Goal: Task Accomplishment & Management: Manage account settings

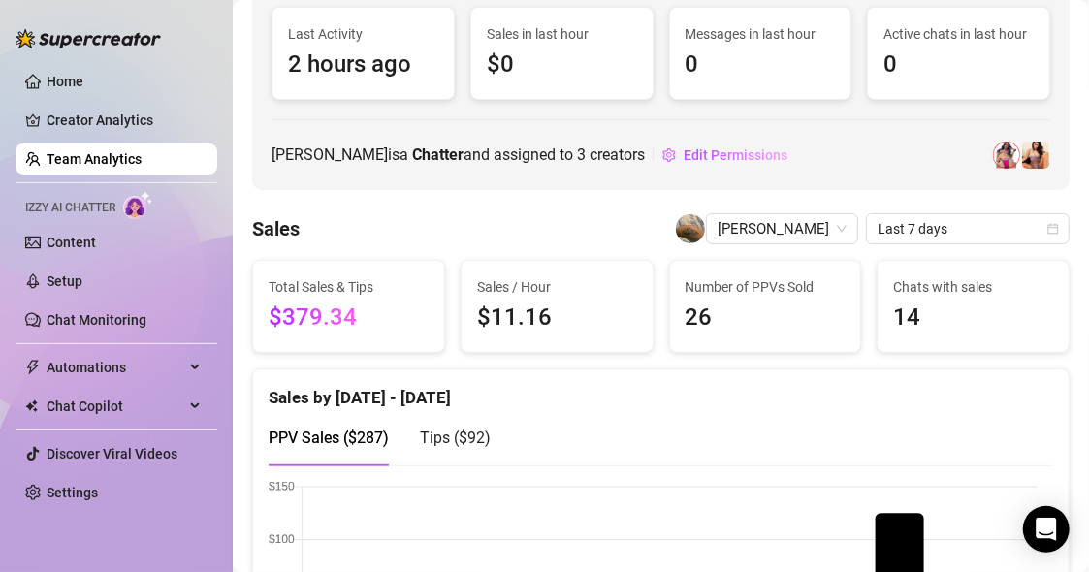
scroll to position [151, 0]
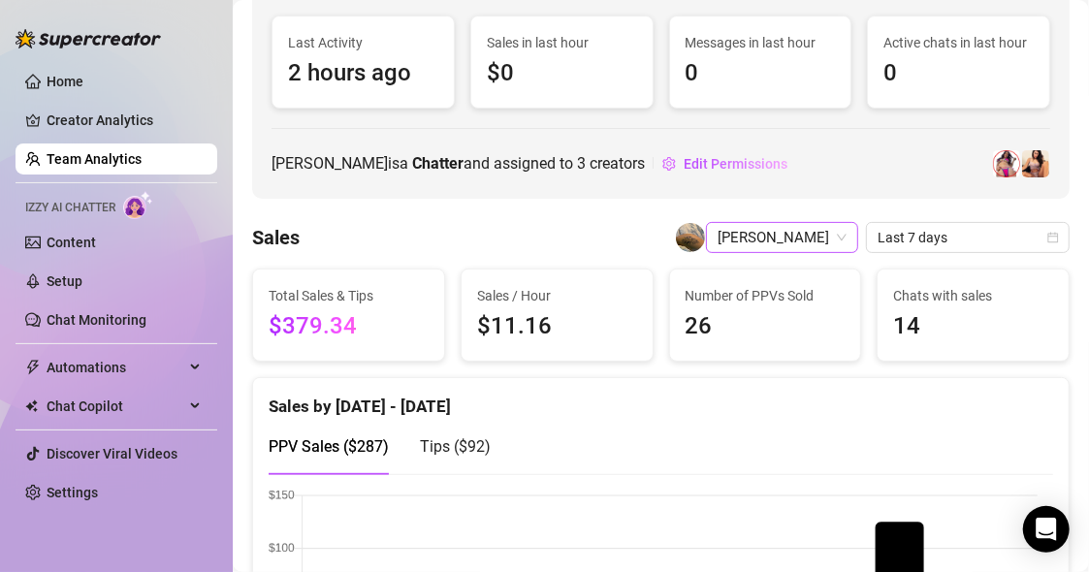
click at [788, 242] on span "[PERSON_NAME]" at bounding box center [781, 237] width 129 height 29
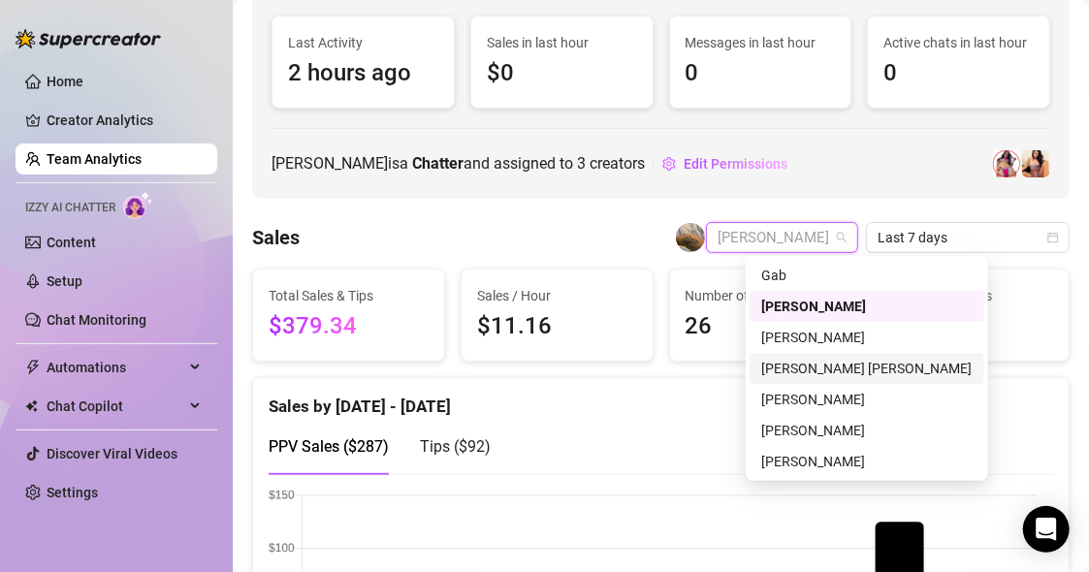
click at [788, 374] on div "[PERSON_NAME] [PERSON_NAME]" at bounding box center [866, 368] width 211 height 21
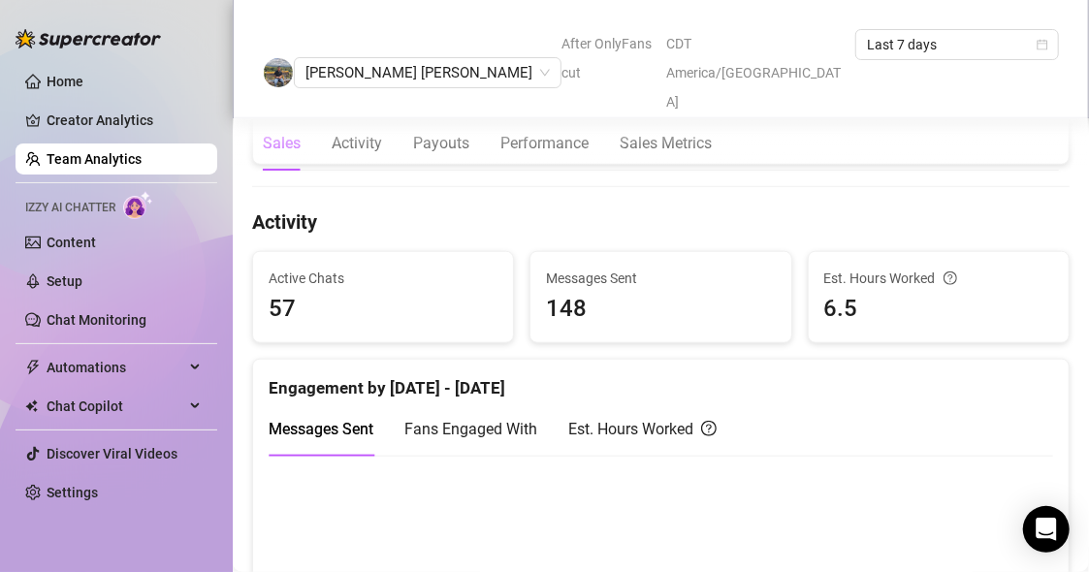
scroll to position [1126, 0]
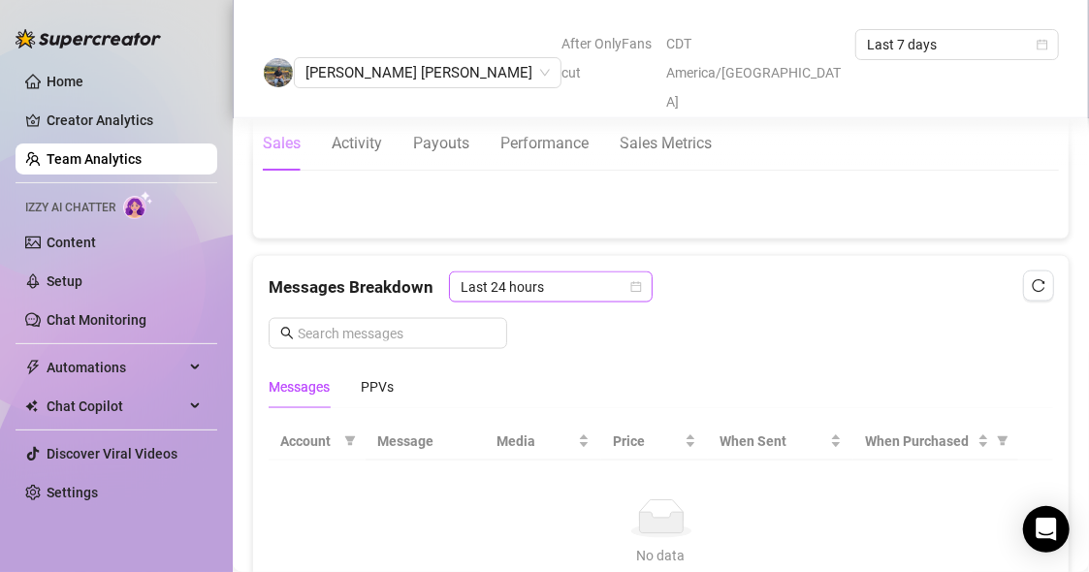
click at [491, 283] on span "Last 24 hours" at bounding box center [550, 286] width 180 height 29
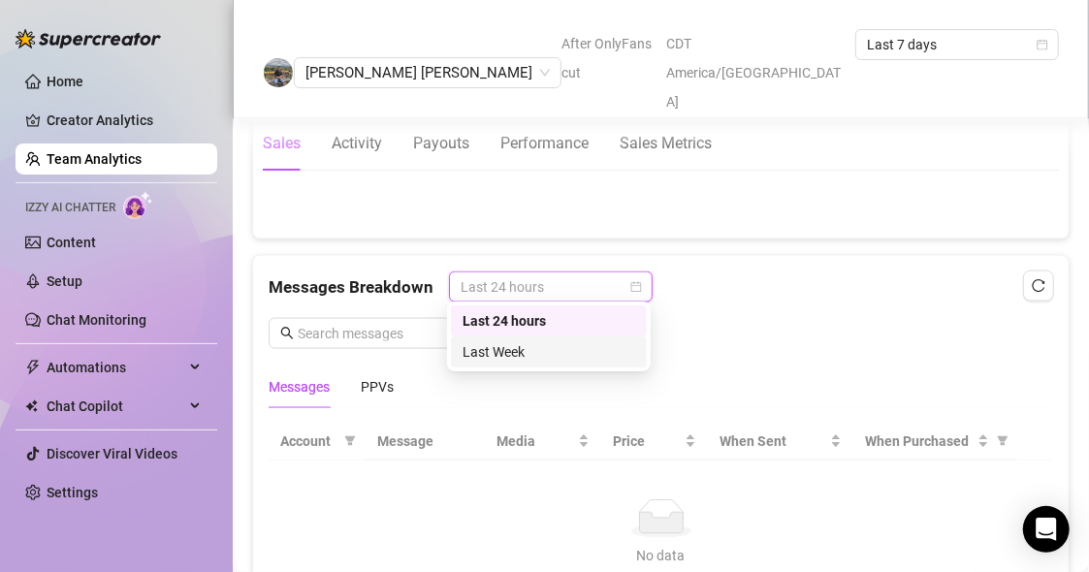
click at [493, 354] on div "Last Week" at bounding box center [548, 351] width 173 height 21
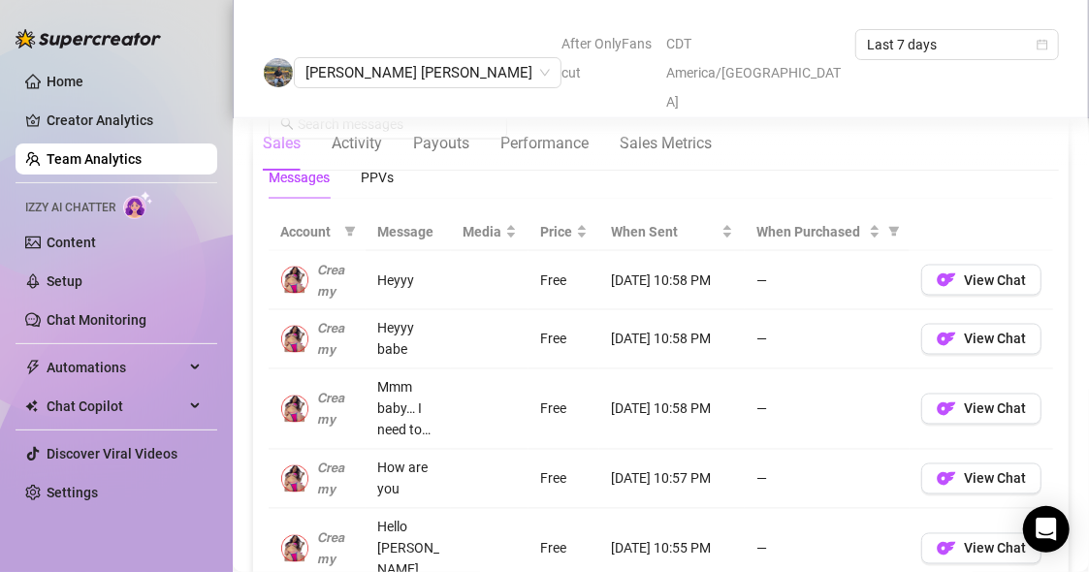
scroll to position [1337, 0]
click at [375, 166] on div "PPVs" at bounding box center [377, 176] width 33 height 21
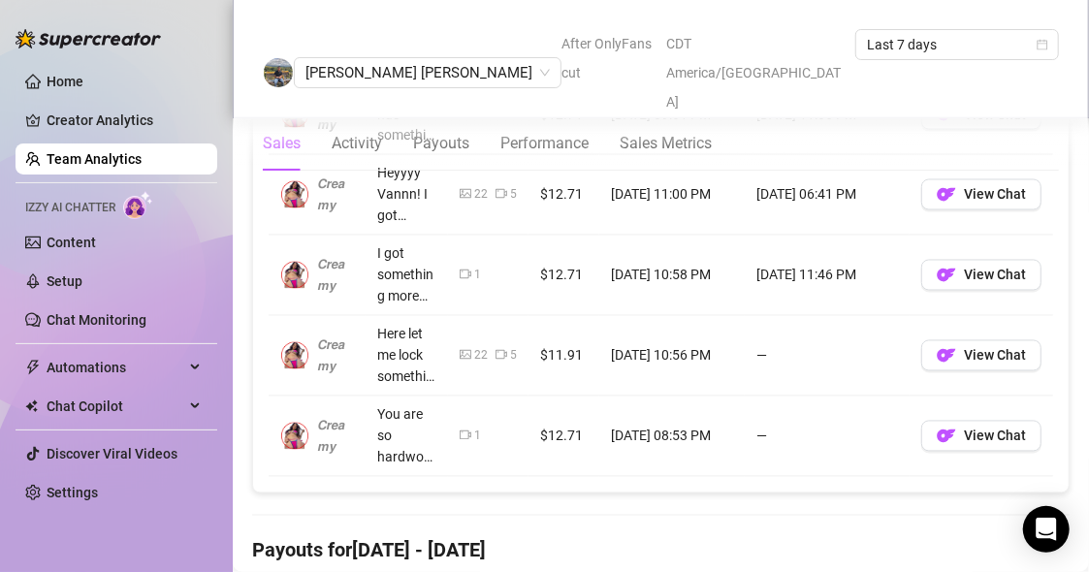
scroll to position [1509, 0]
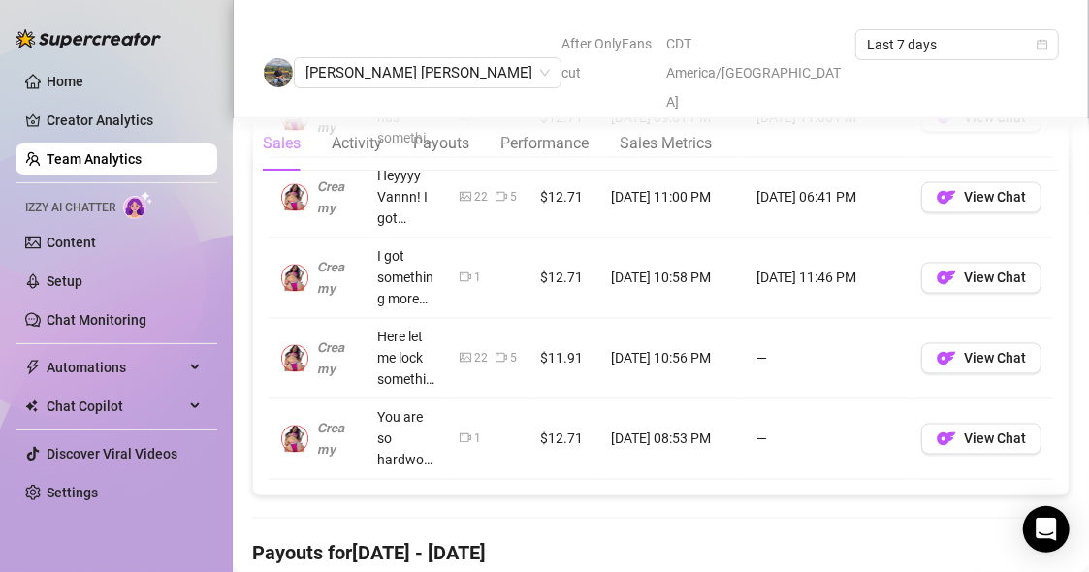
click at [460, 432] on icon "video-camera" at bounding box center [466, 438] width 12 height 12
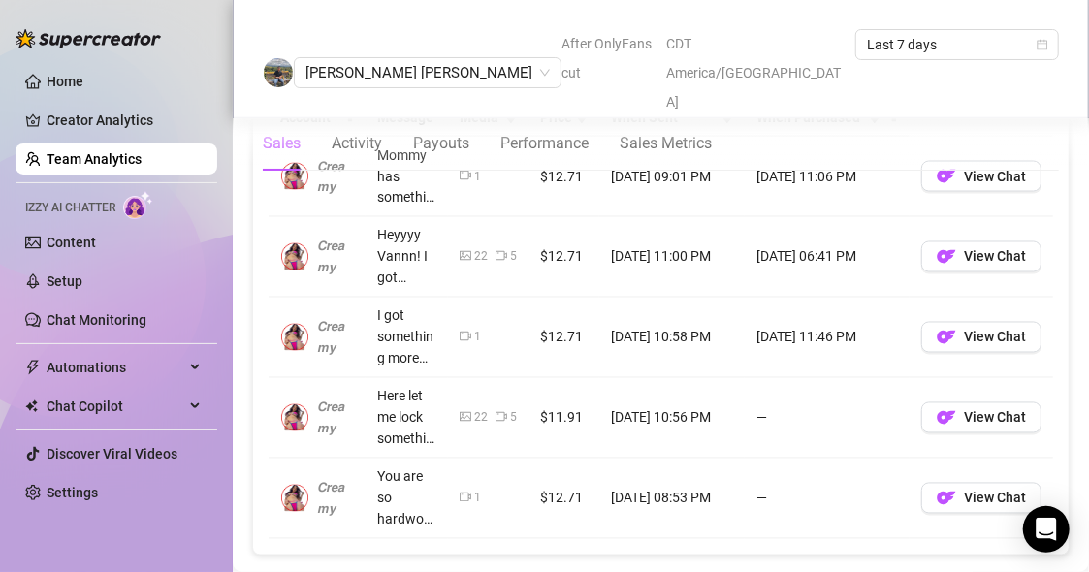
scroll to position [1451, 0]
click at [971, 174] on span "View Chat" at bounding box center [995, 176] width 62 height 16
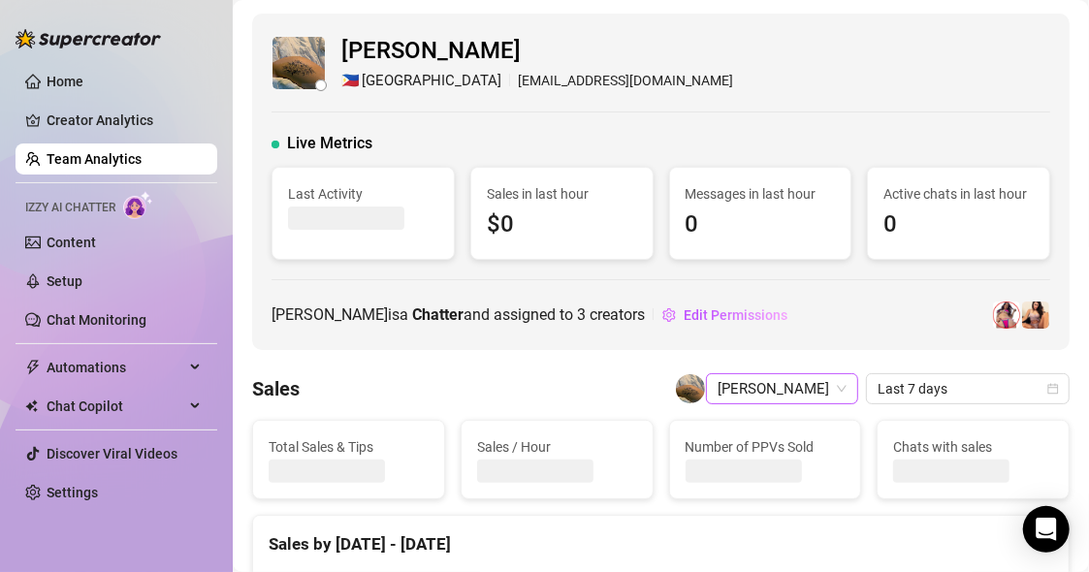
click at [767, 384] on span "[PERSON_NAME]" at bounding box center [781, 388] width 129 height 29
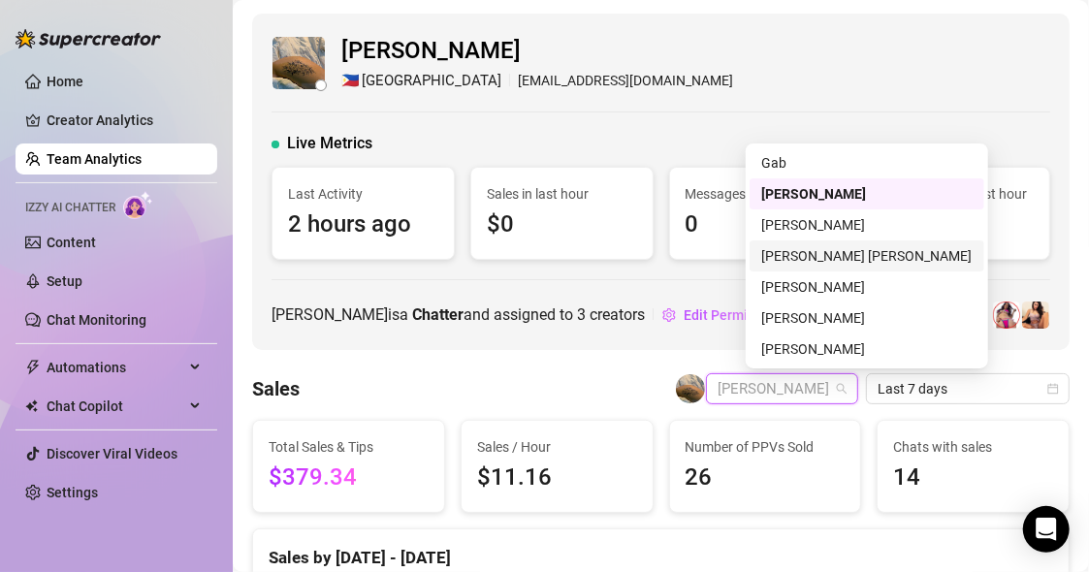
click at [809, 258] on div "[PERSON_NAME] [PERSON_NAME]" at bounding box center [866, 255] width 211 height 21
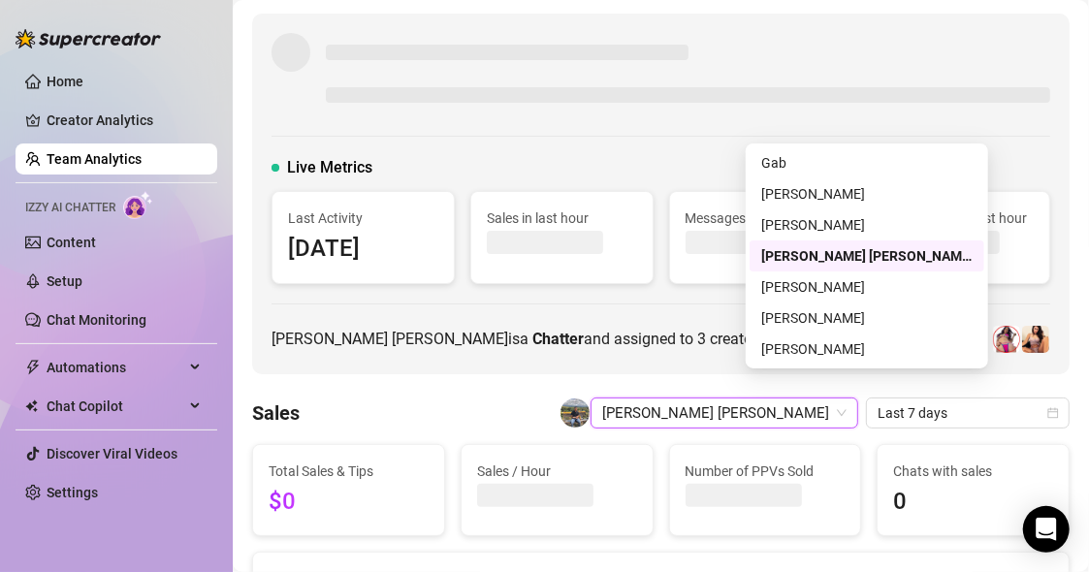
drag, startPoint x: 809, startPoint y: 258, endPoint x: 588, endPoint y: 338, distance: 235.2
click at [588, 338] on div "Live Metrics Last Activity 6 days ago Sales in last hour Messages in last hour …" at bounding box center [660, 194] width 817 height 361
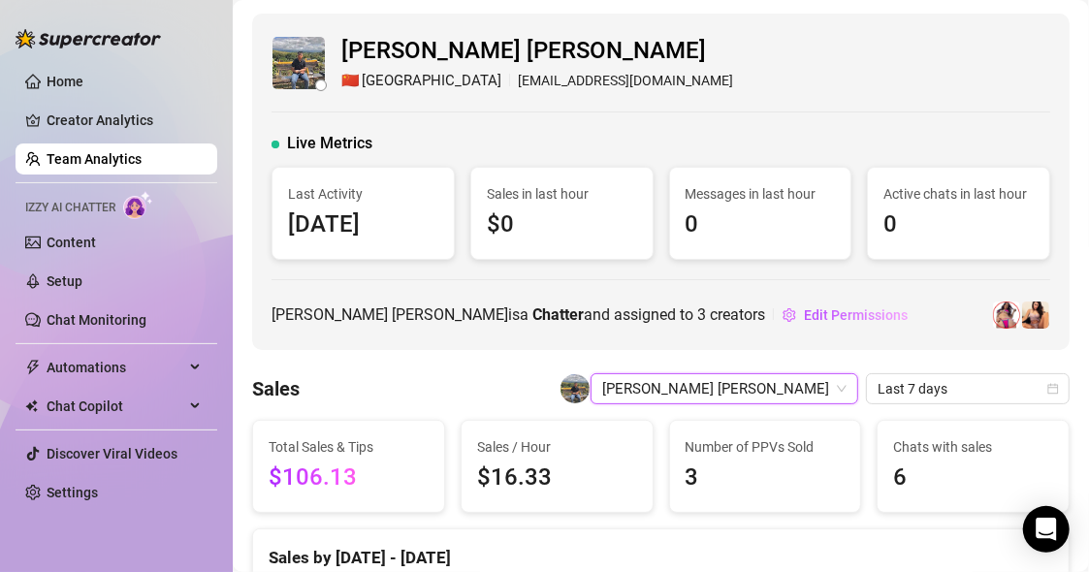
scroll to position [11, 0]
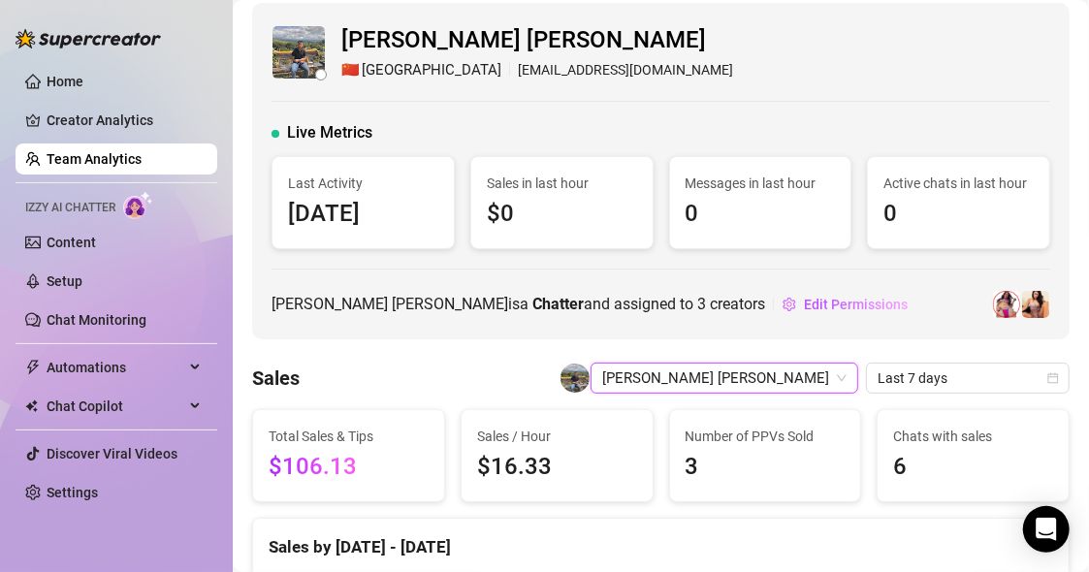
click at [805, 365] on span "[PERSON_NAME] [PERSON_NAME]" at bounding box center [724, 378] width 244 height 29
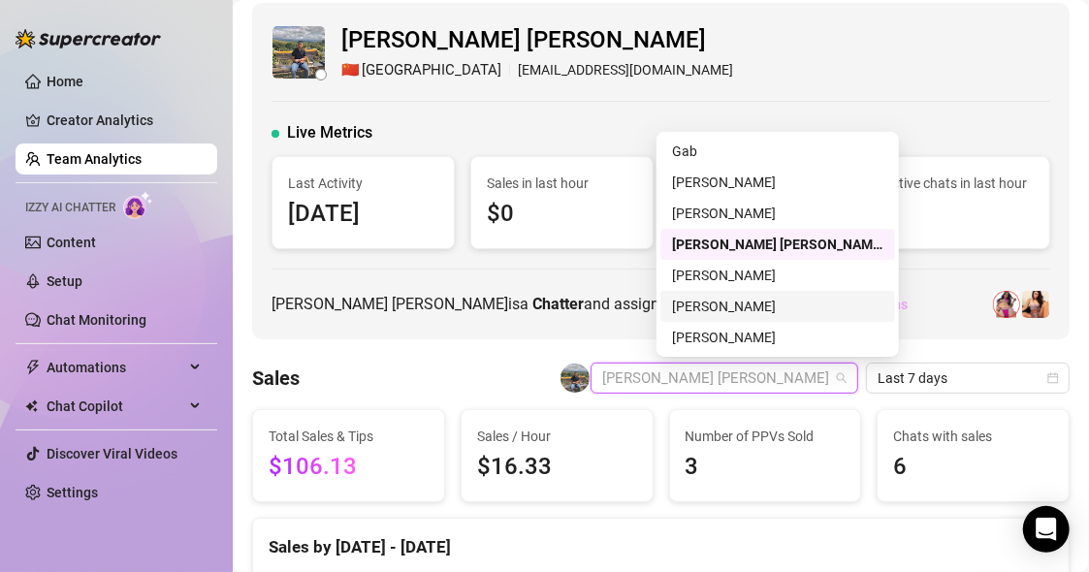
click at [676, 307] on div "[PERSON_NAME]" at bounding box center [777, 306] width 211 height 21
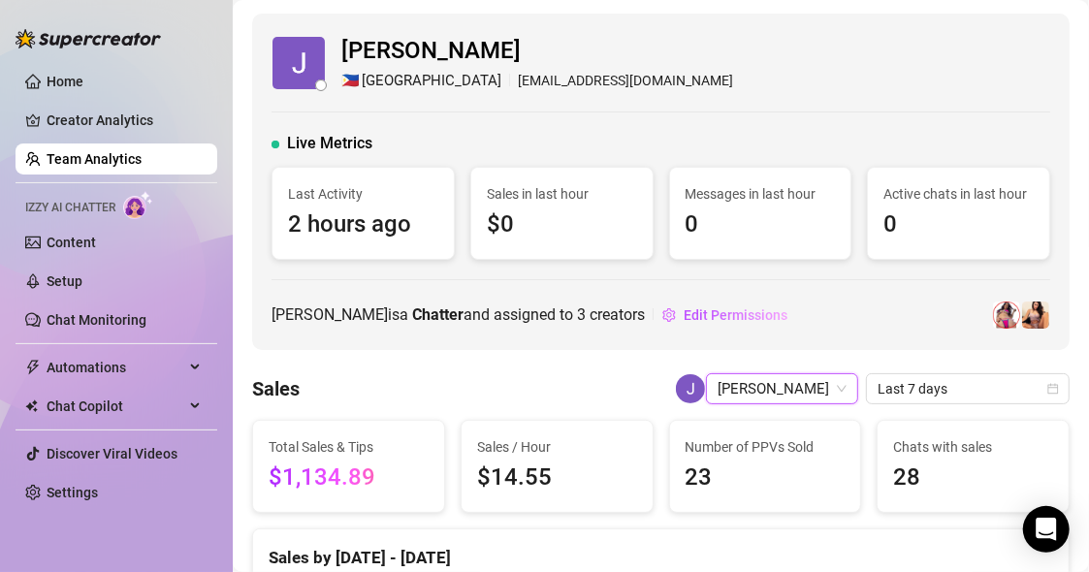
click at [808, 398] on span "[PERSON_NAME]" at bounding box center [781, 388] width 129 height 29
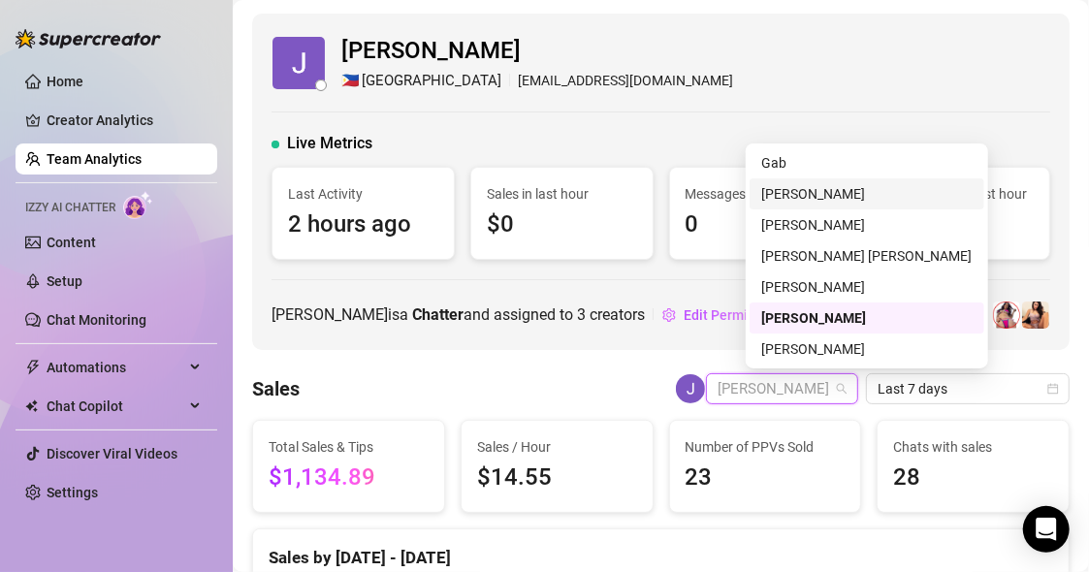
click at [787, 192] on div "[PERSON_NAME]" at bounding box center [866, 193] width 211 height 21
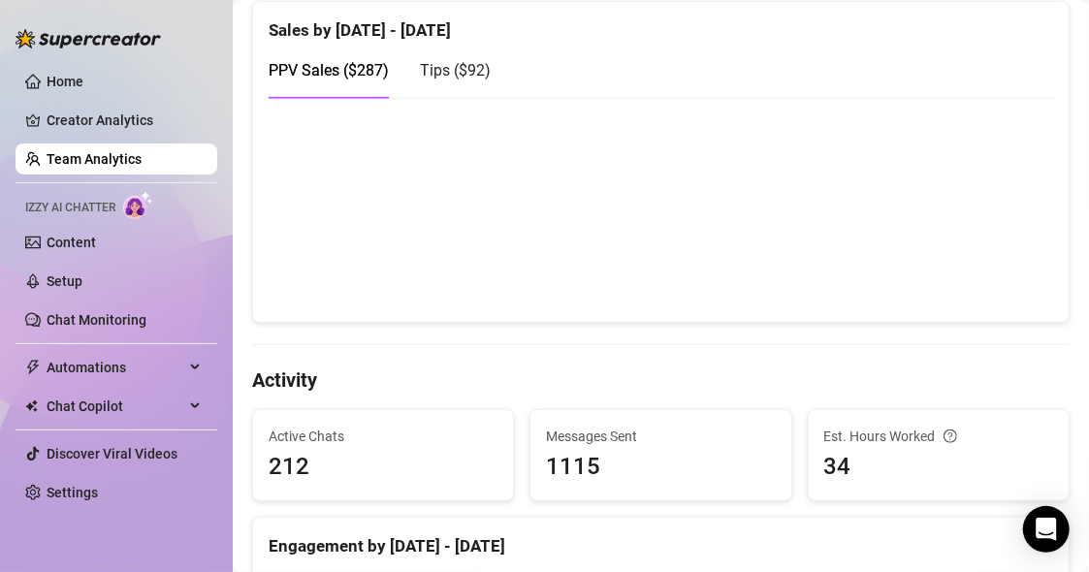
scroll to position [193, 0]
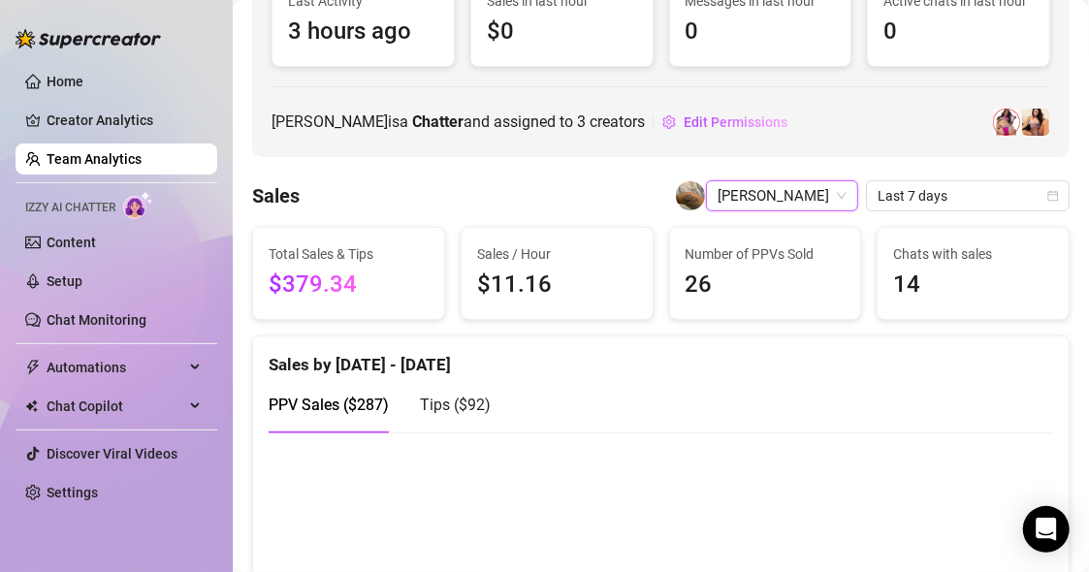
click at [803, 195] on span "[PERSON_NAME]" at bounding box center [781, 195] width 129 height 29
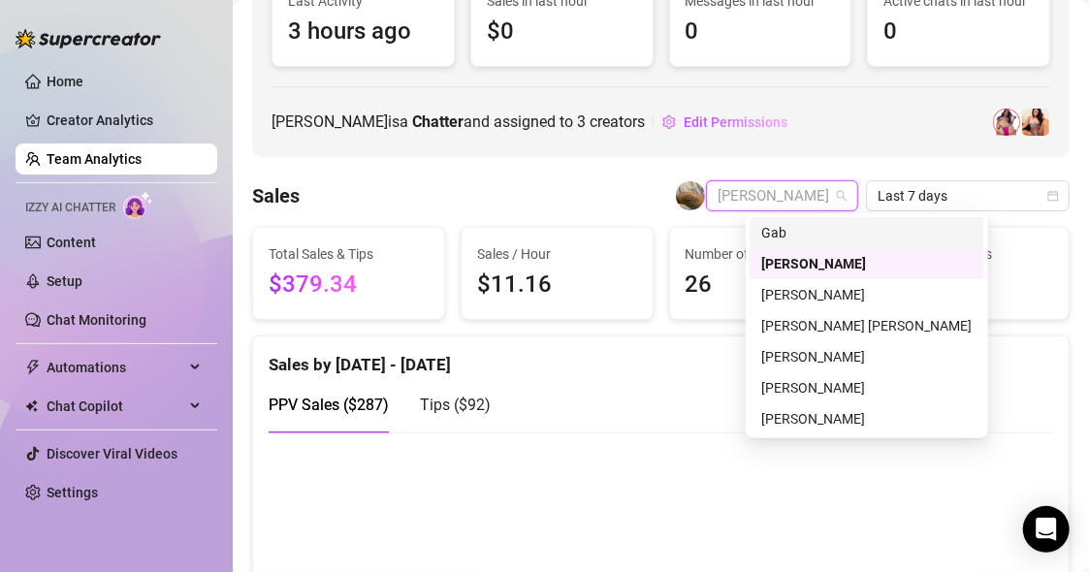
click at [773, 230] on div "Gab" at bounding box center [866, 232] width 211 height 21
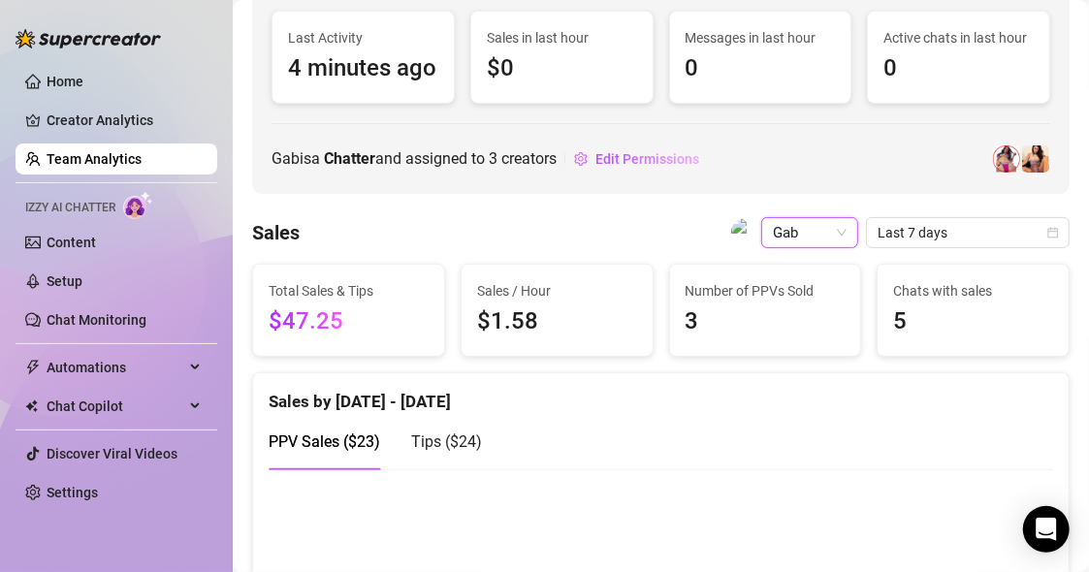
scroll to position [154, 0]
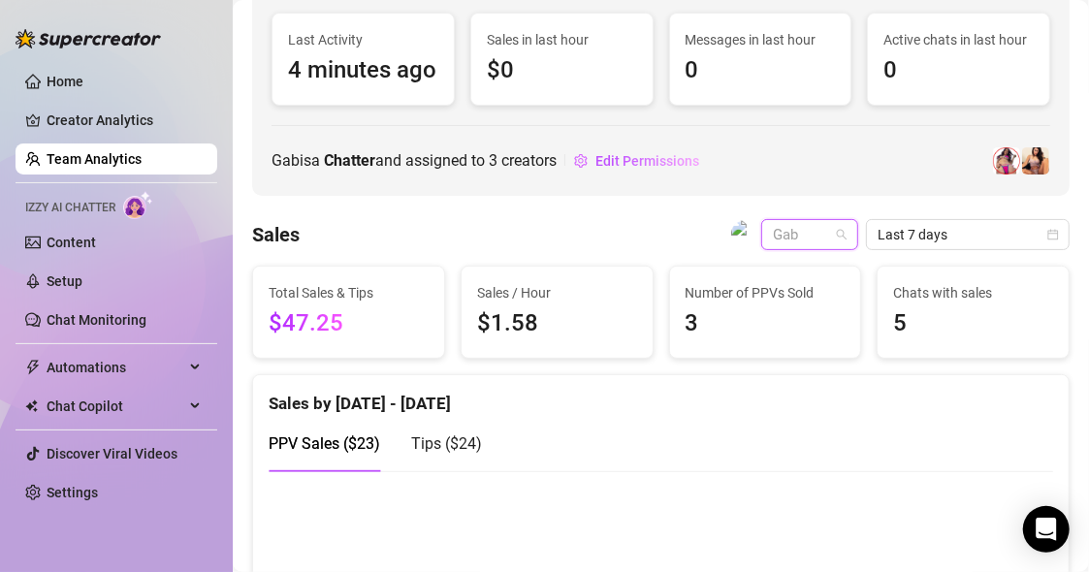
click at [817, 249] on span "Gab" at bounding box center [810, 234] width 74 height 29
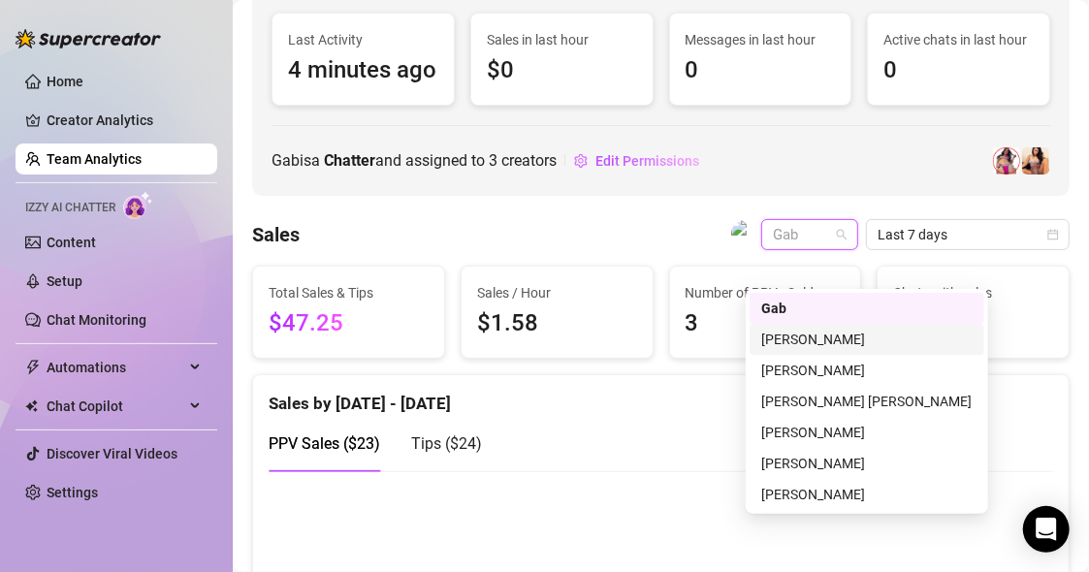
click at [786, 339] on div "[PERSON_NAME]" at bounding box center [866, 339] width 211 height 21
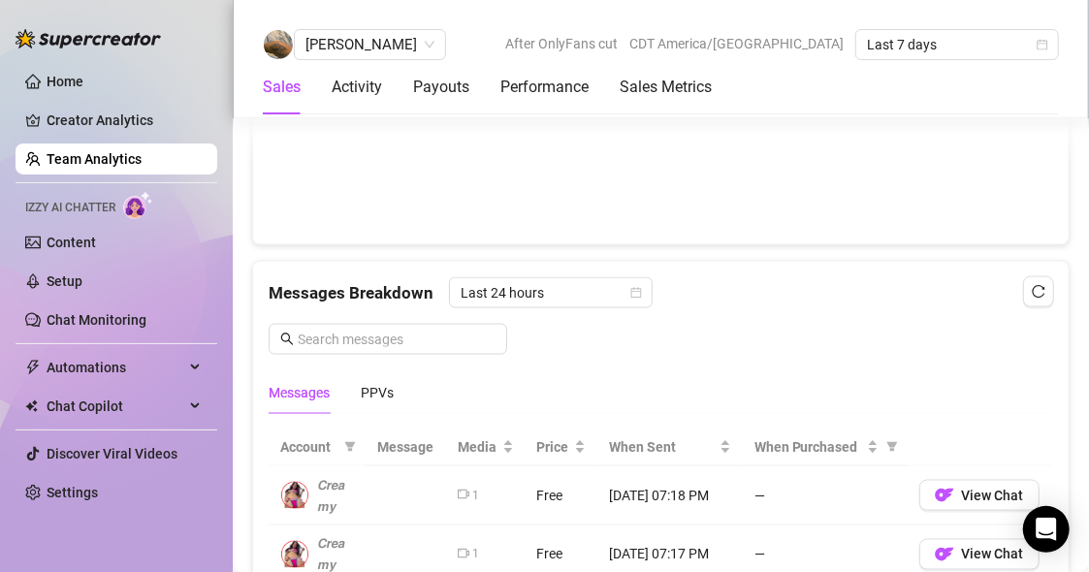
scroll to position [1123, 0]
click at [381, 368] on div "PPVs" at bounding box center [377, 390] width 33 height 45
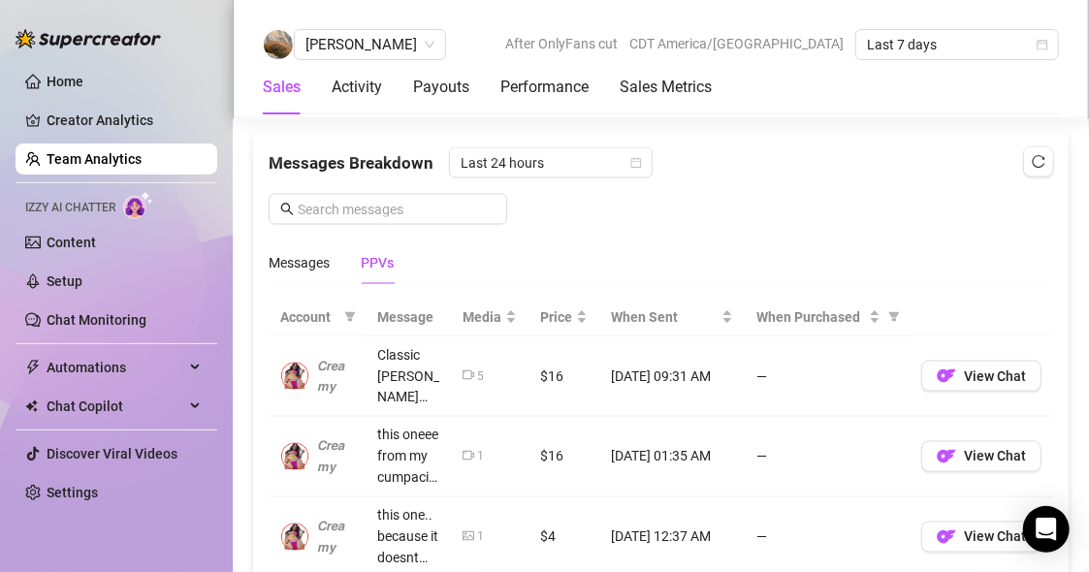
scroll to position [1250, 0]
click at [318, 254] on div "Messages" at bounding box center [299, 263] width 61 height 21
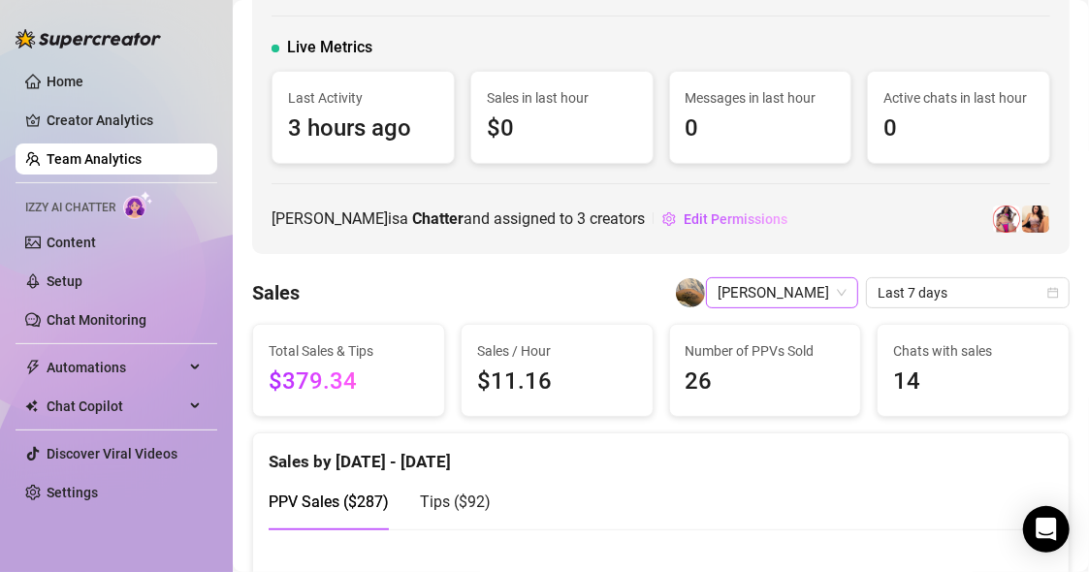
scroll to position [95, 0]
click at [798, 291] on span "[PERSON_NAME]" at bounding box center [781, 293] width 129 height 29
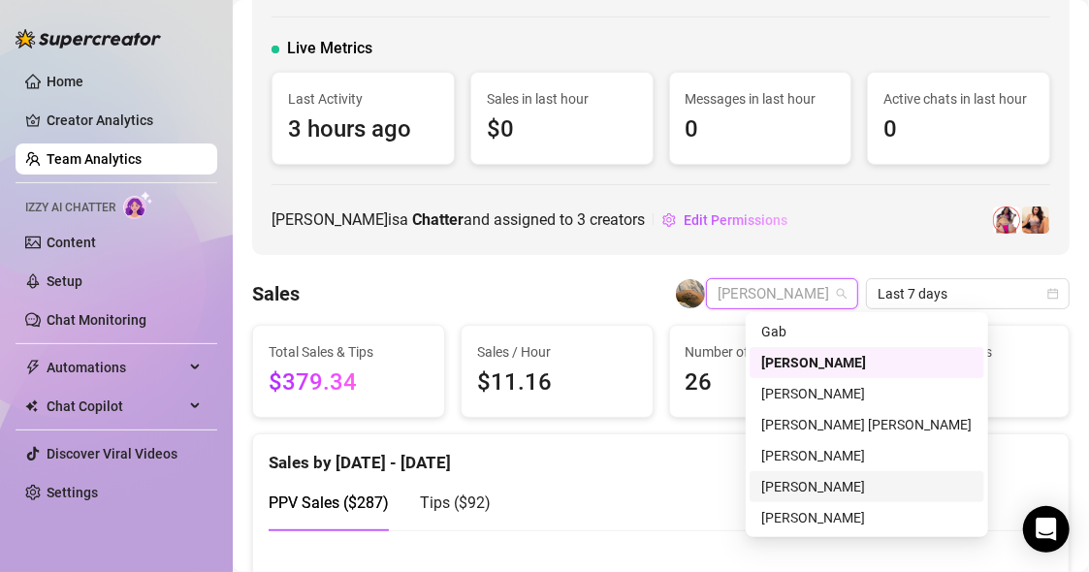
click at [786, 492] on div "[PERSON_NAME]" at bounding box center [866, 486] width 211 height 21
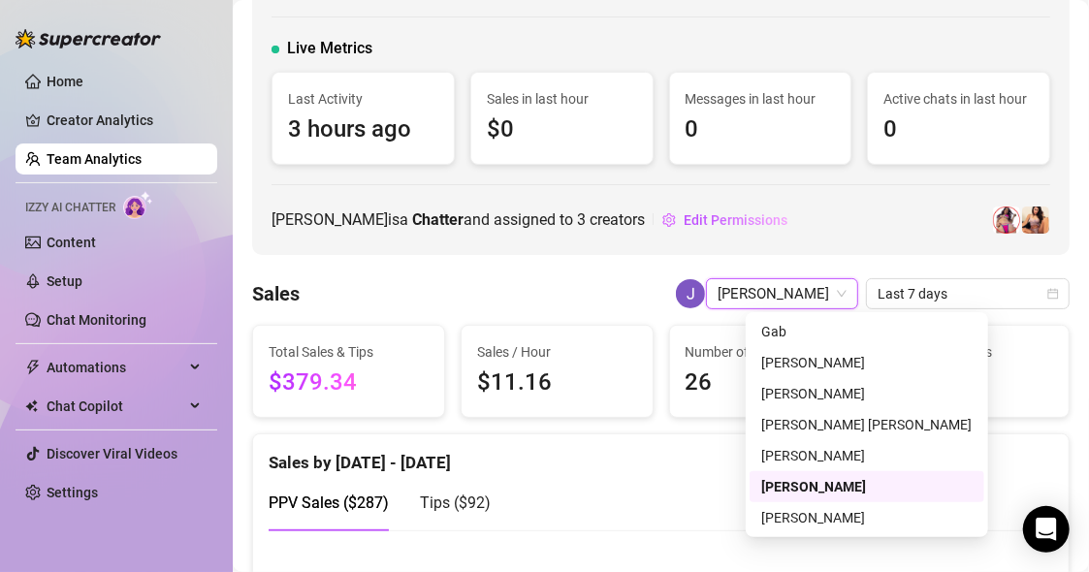
click at [786, 492] on div "PPV Sales ( $287 ) Tips ( $92 )" at bounding box center [661, 502] width 784 height 55
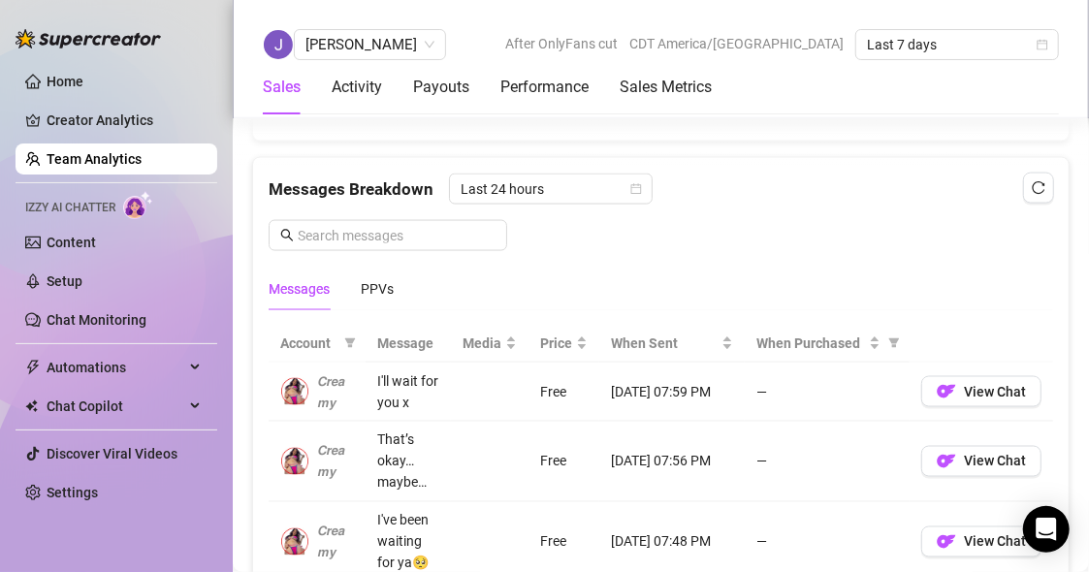
scroll to position [1237, 0]
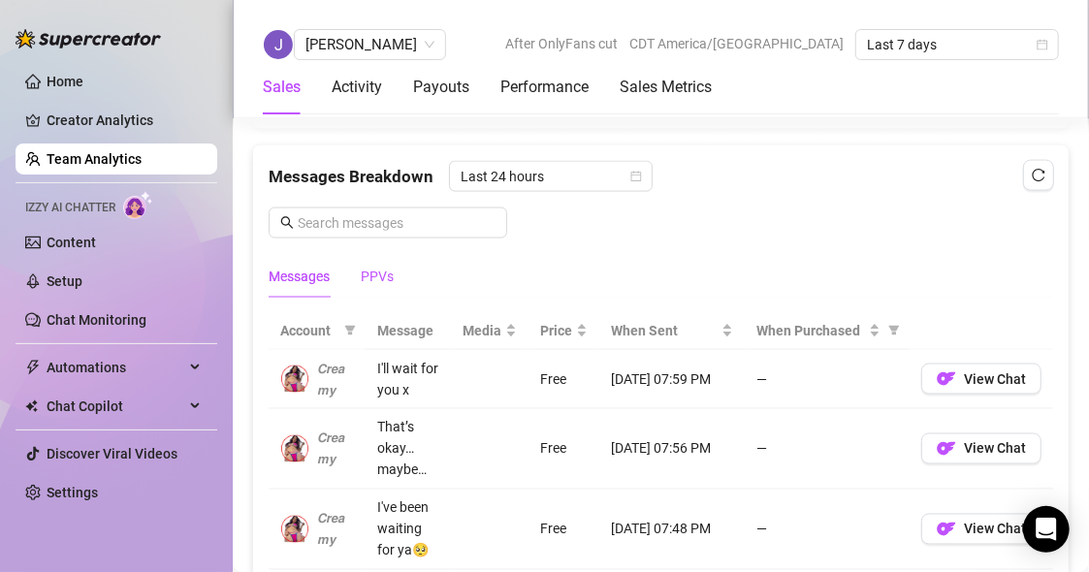
click at [386, 270] on div "PPVs" at bounding box center [377, 276] width 33 height 21
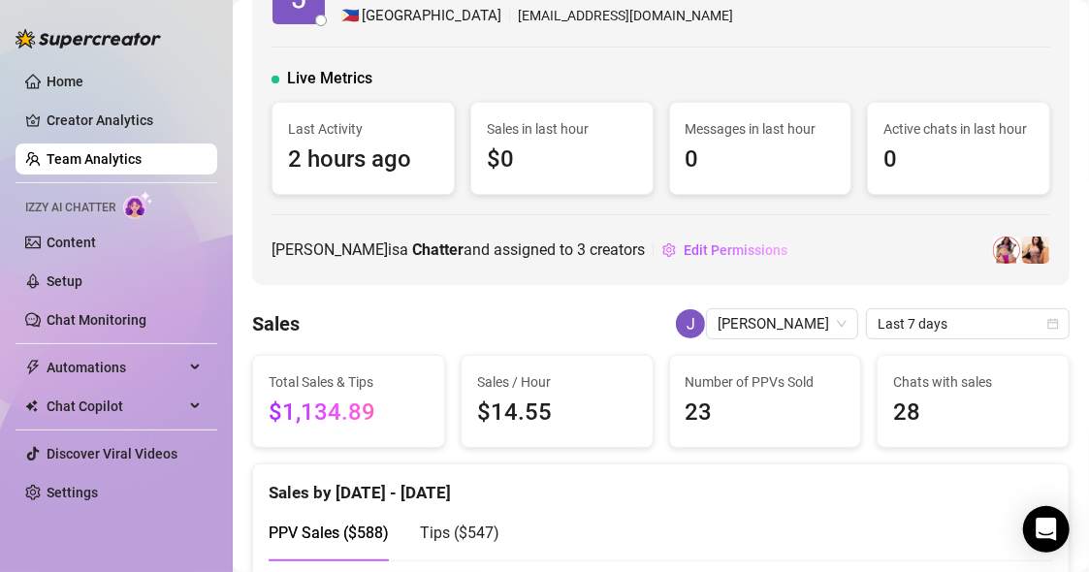
scroll to position [56, 0]
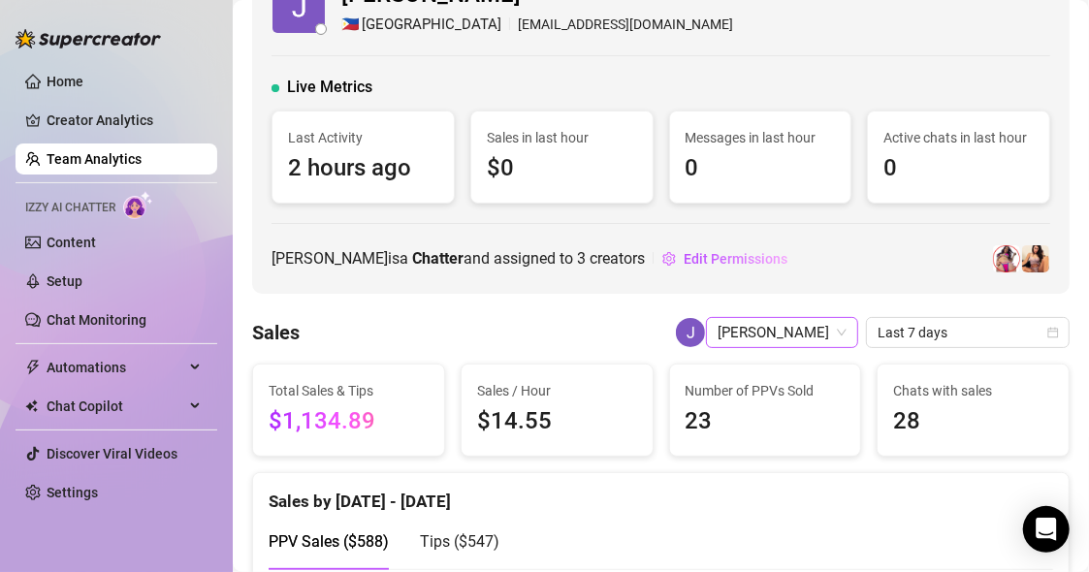
click at [811, 322] on span "[PERSON_NAME]" at bounding box center [781, 332] width 129 height 29
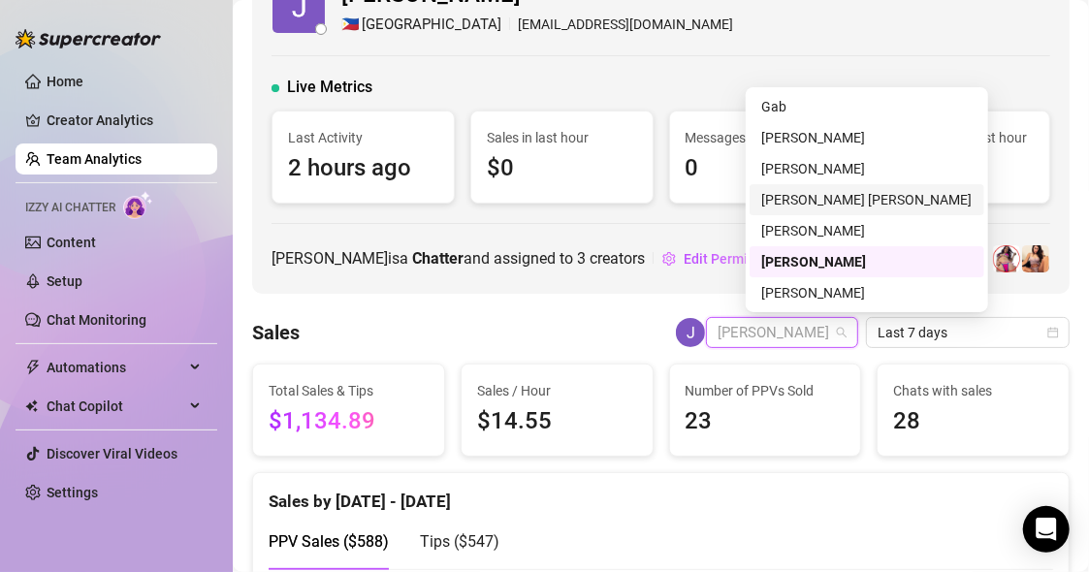
click at [795, 198] on div "[PERSON_NAME] [PERSON_NAME]" at bounding box center [866, 199] width 211 height 21
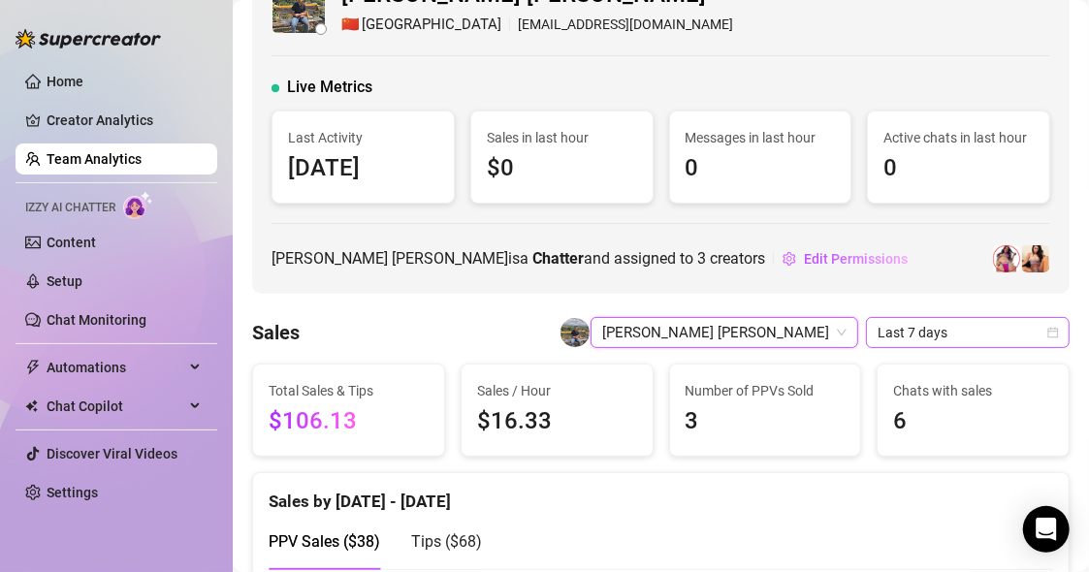
click at [936, 330] on span "Last 7 days" at bounding box center [967, 332] width 180 height 29
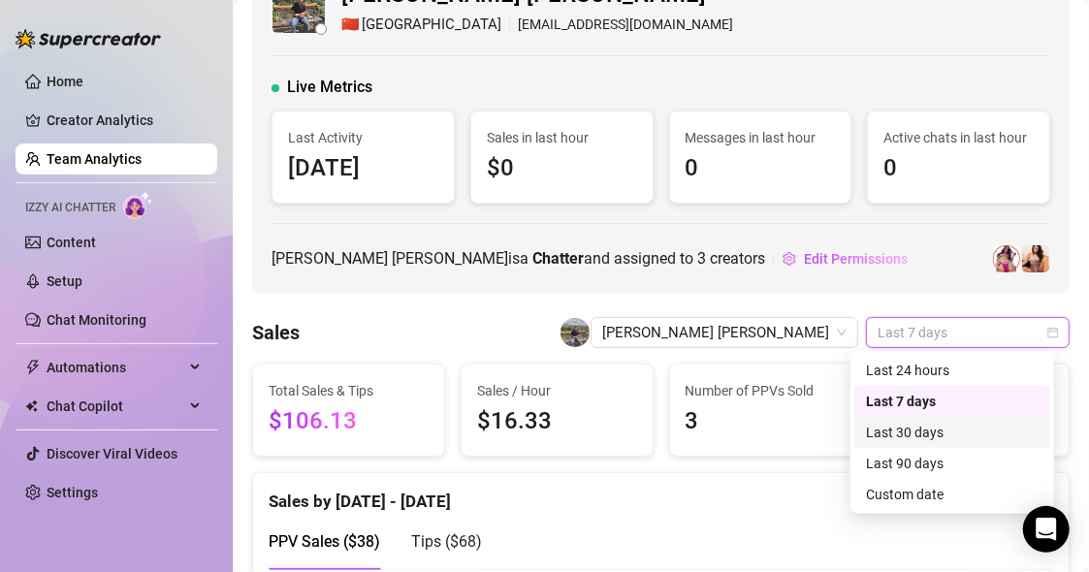
click at [913, 426] on div "Last 30 days" at bounding box center [952, 432] width 173 height 21
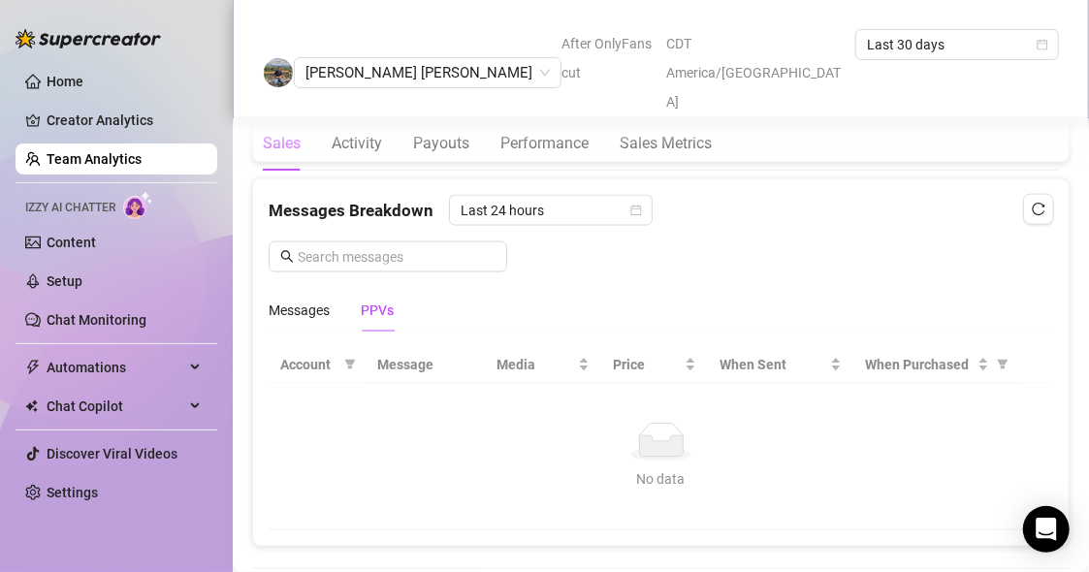
scroll to position [1199, 0]
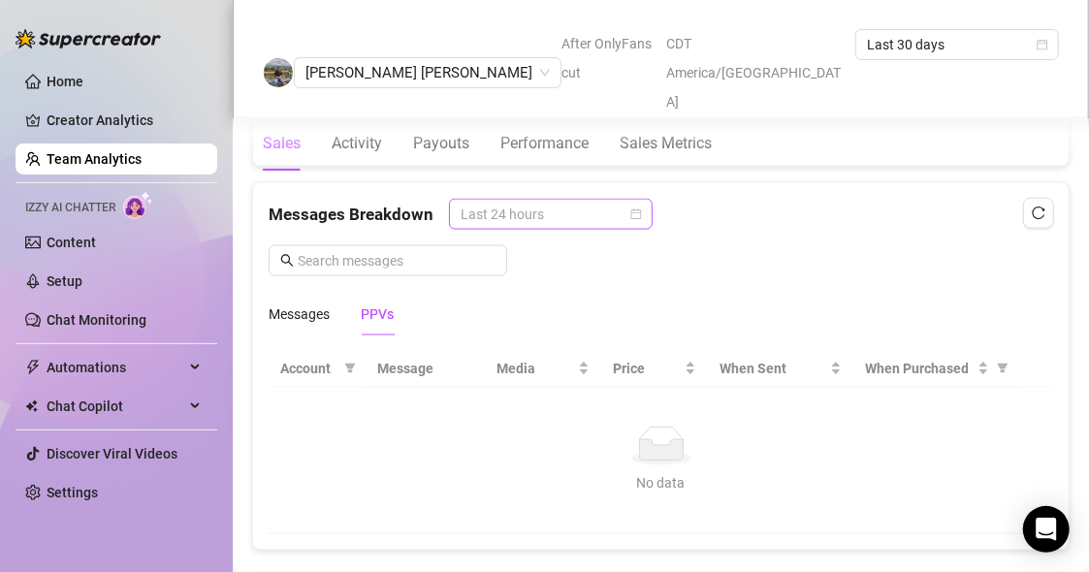
click at [495, 218] on span "Last 24 hours" at bounding box center [550, 214] width 180 height 29
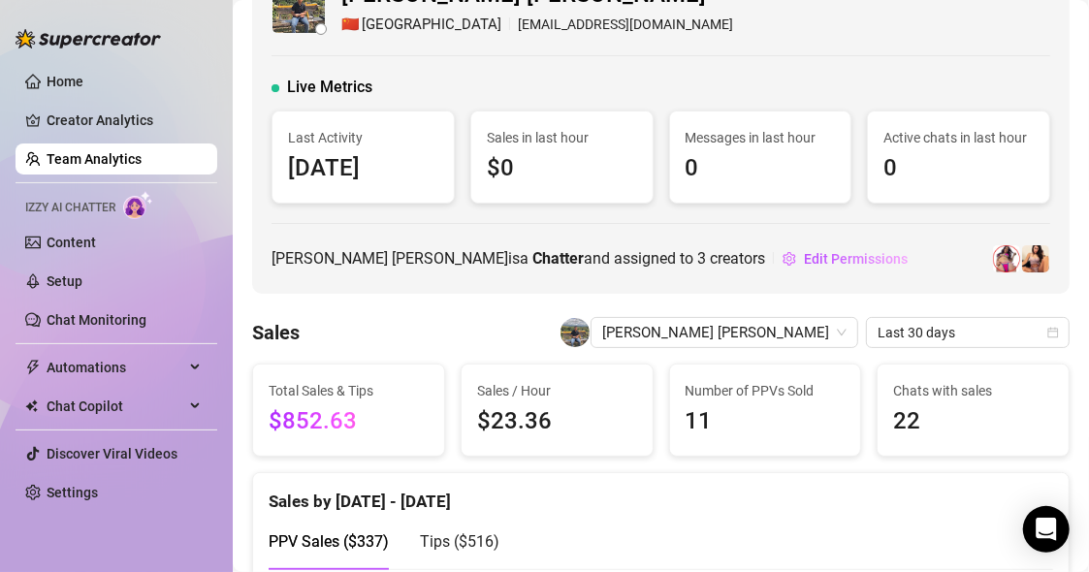
scroll to position [55, 0]
click at [877, 331] on span "Last 30 days" at bounding box center [967, 333] width 180 height 29
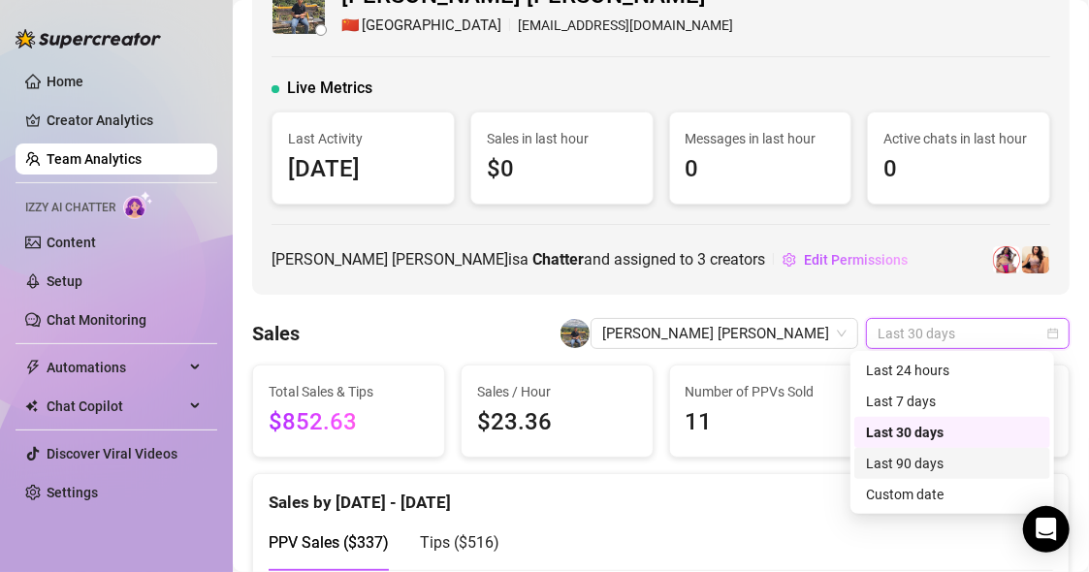
click at [873, 468] on div "Last 90 days" at bounding box center [952, 463] width 173 height 21
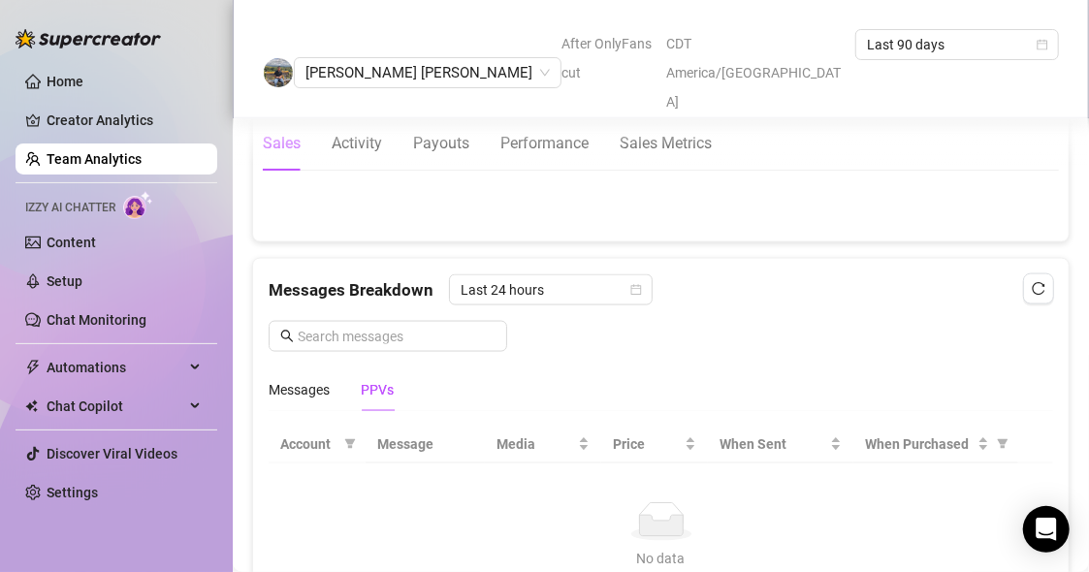
scroll to position [1142, 0]
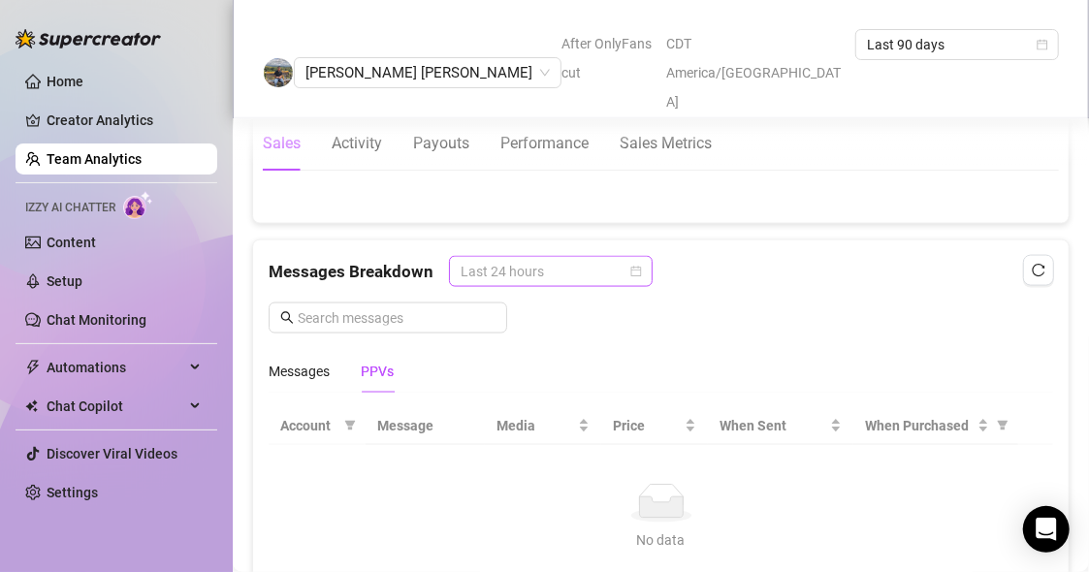
click at [523, 262] on span "Last 24 hours" at bounding box center [550, 271] width 180 height 29
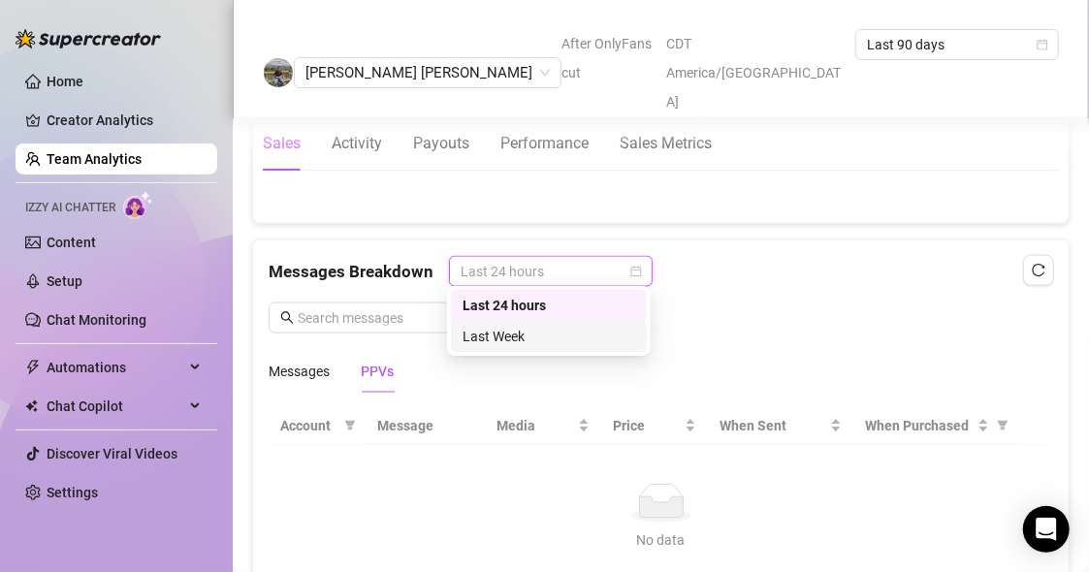
click at [515, 333] on div "Last Week" at bounding box center [548, 336] width 173 height 21
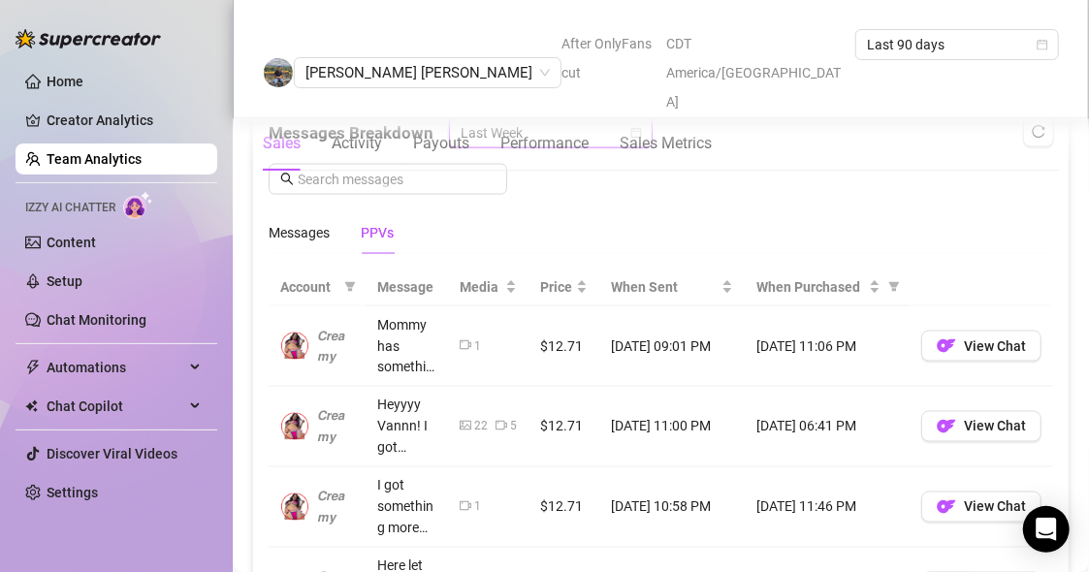
scroll to position [1282, 0]
click at [331, 226] on div "Messages PPVs" at bounding box center [331, 231] width 125 height 45
click at [316, 226] on div "Messages" at bounding box center [299, 231] width 61 height 21
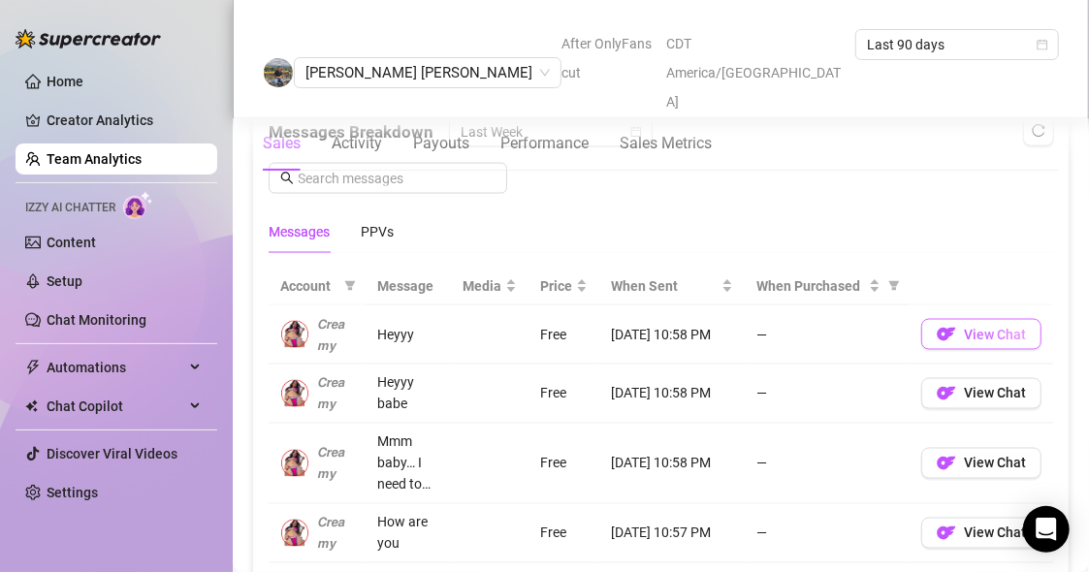
click at [941, 328] on img "button" at bounding box center [945, 334] width 19 height 19
click at [964, 394] on span "View Chat" at bounding box center [995, 394] width 62 height 16
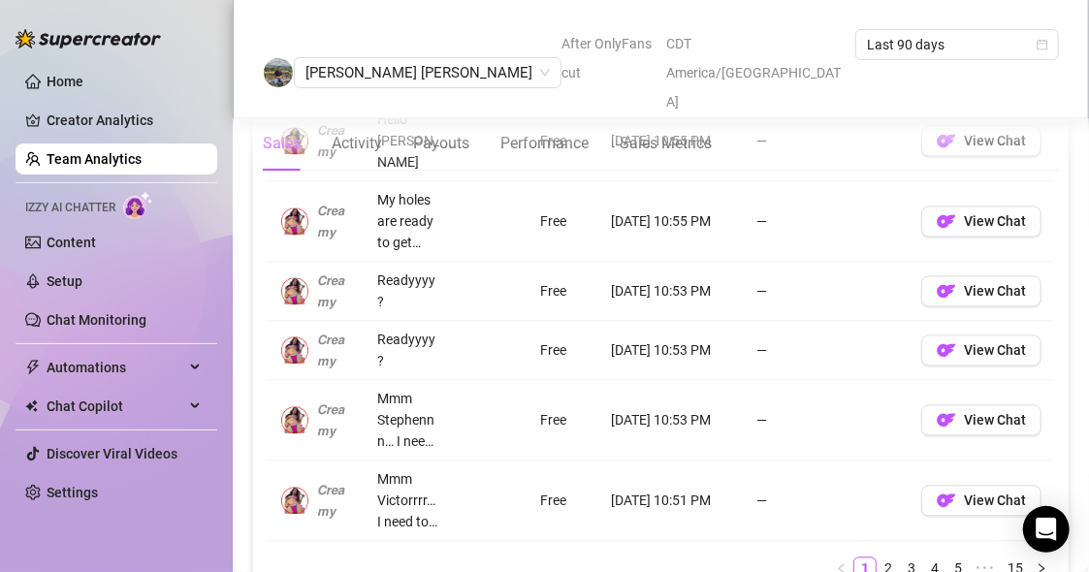
scroll to position [1748, 0]
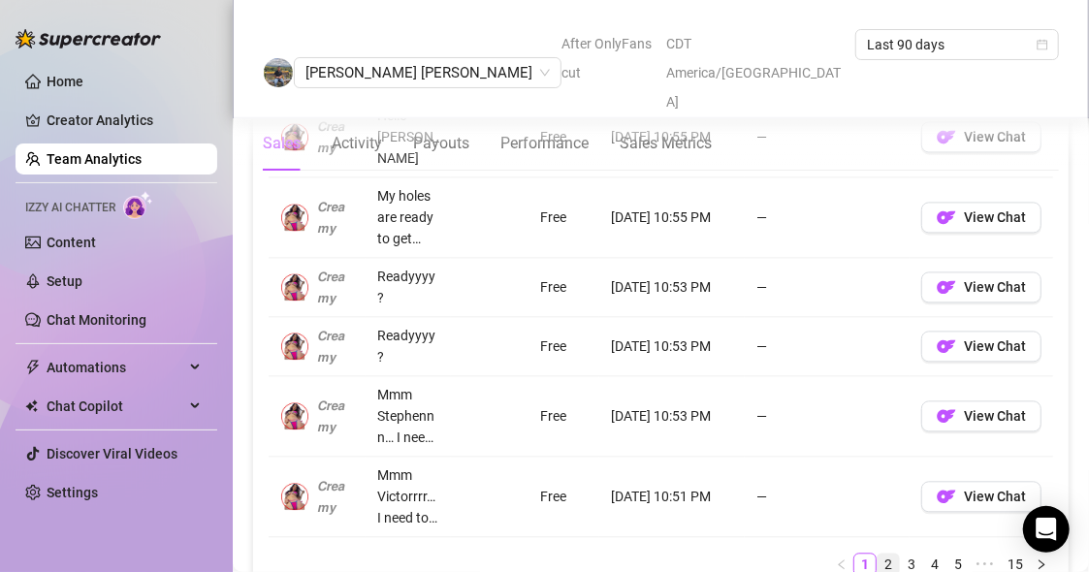
click at [877, 554] on link "2" at bounding box center [887, 564] width 21 height 21
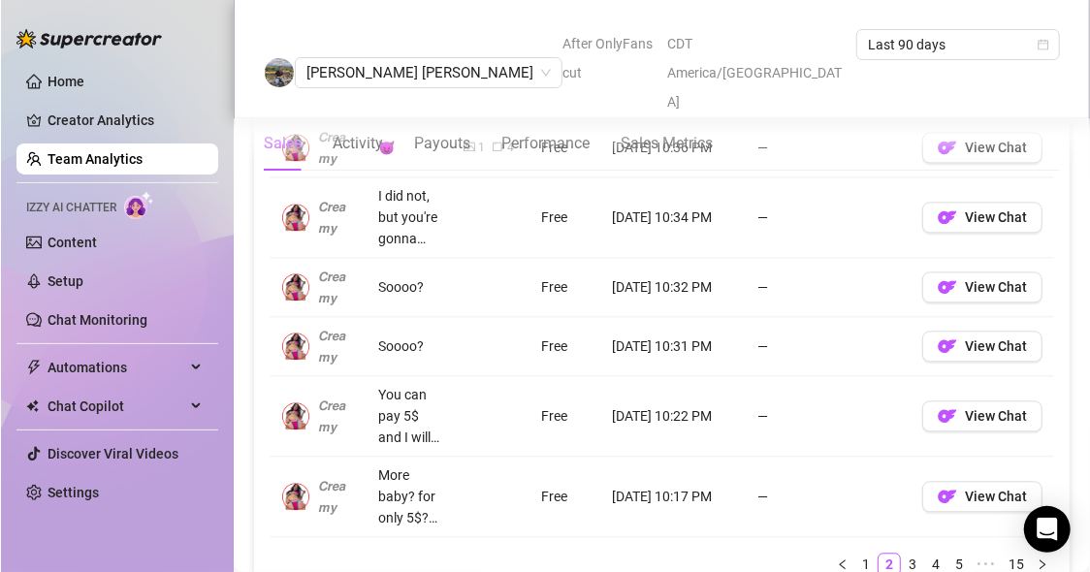
scroll to position [1823, 0]
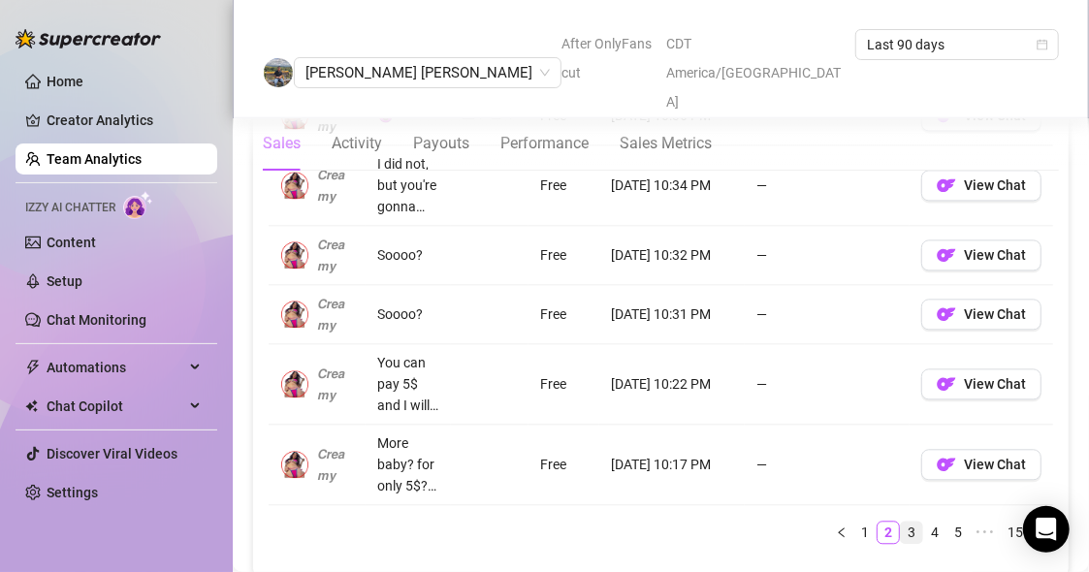
click at [901, 529] on link "3" at bounding box center [911, 532] width 21 height 21
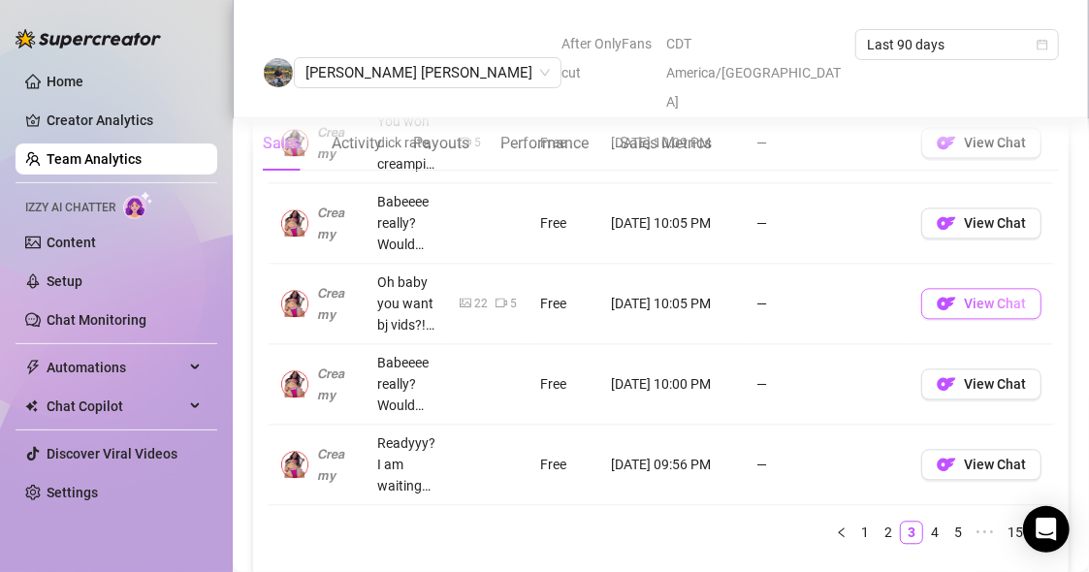
click at [941, 297] on img "button" at bounding box center [945, 303] width 19 height 19
click at [947, 303] on button "View Chat" at bounding box center [981, 303] width 120 height 31
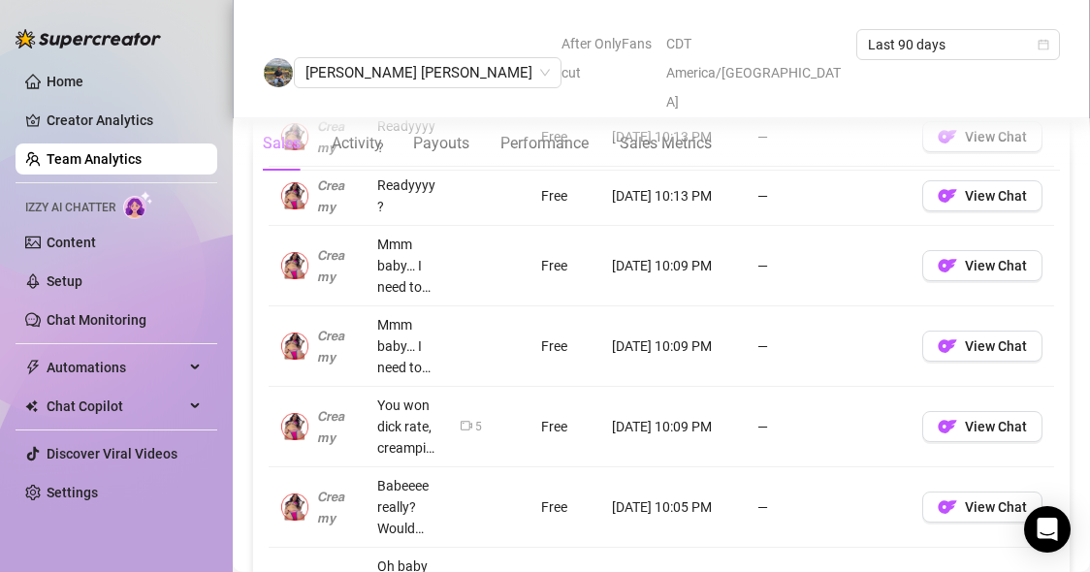
scroll to position [1540, 0]
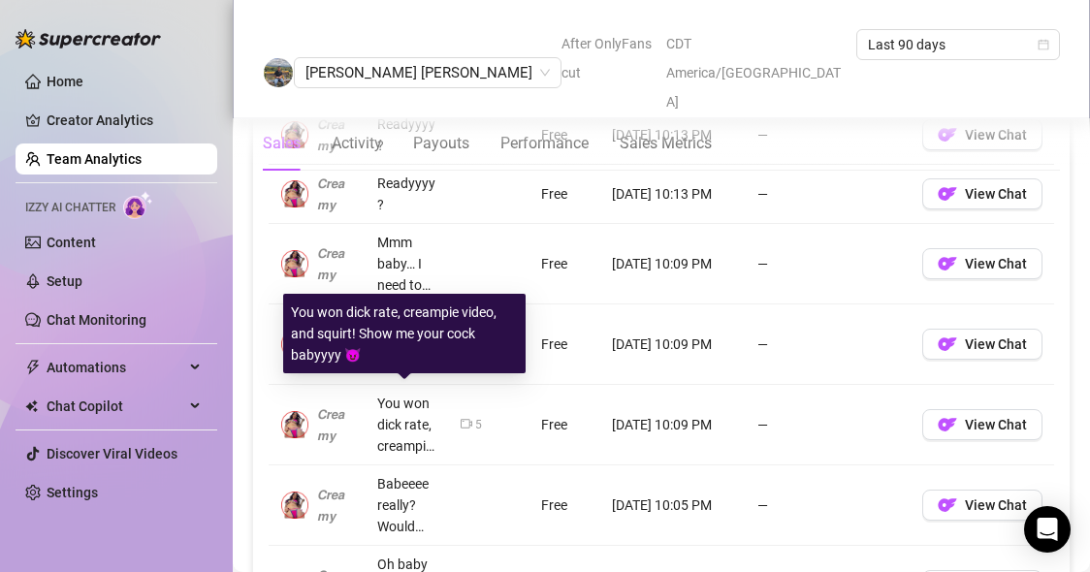
click at [391, 399] on div "You won dick rate, creampie video, and squirt! Show me your cock babyyyy 😈" at bounding box center [407, 425] width 60 height 64
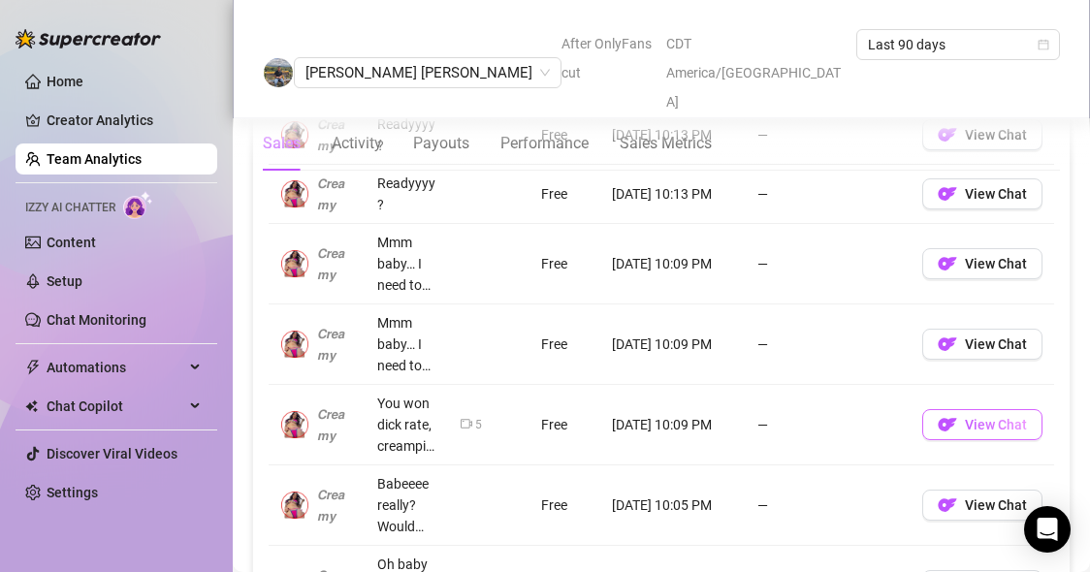
click at [937, 419] on img "button" at bounding box center [946, 424] width 19 height 19
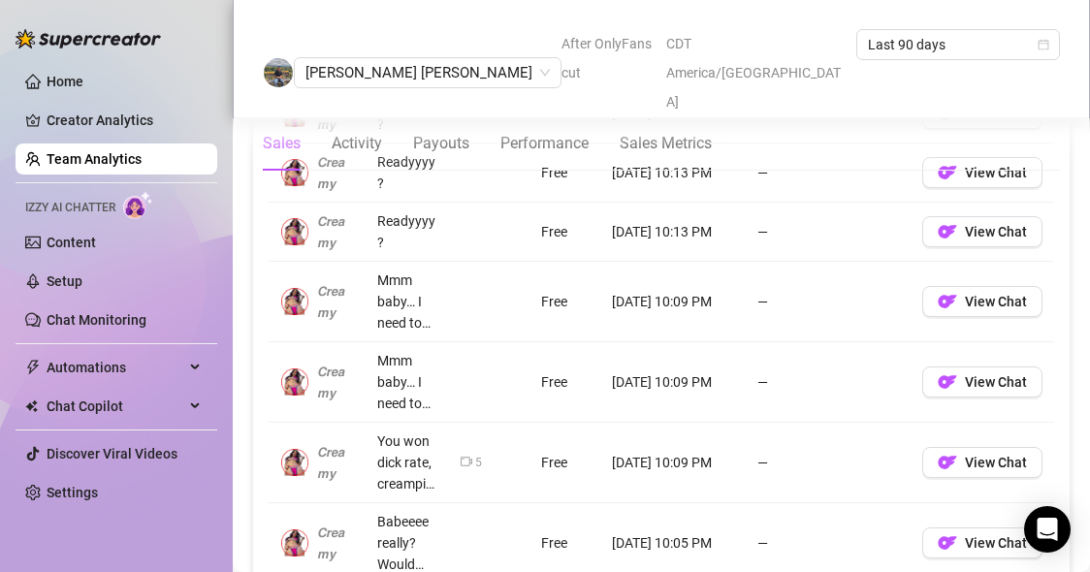
scroll to position [1502, 0]
click at [88, 485] on link "Settings" at bounding box center [72, 493] width 51 height 16
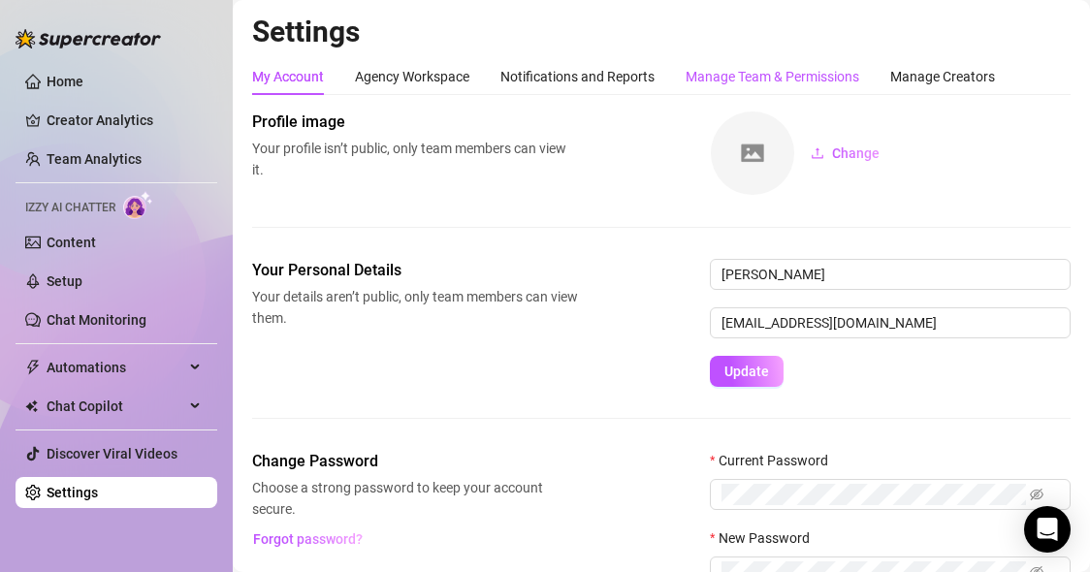
click at [745, 71] on div "Manage Team & Permissions" at bounding box center [772, 76] width 174 height 21
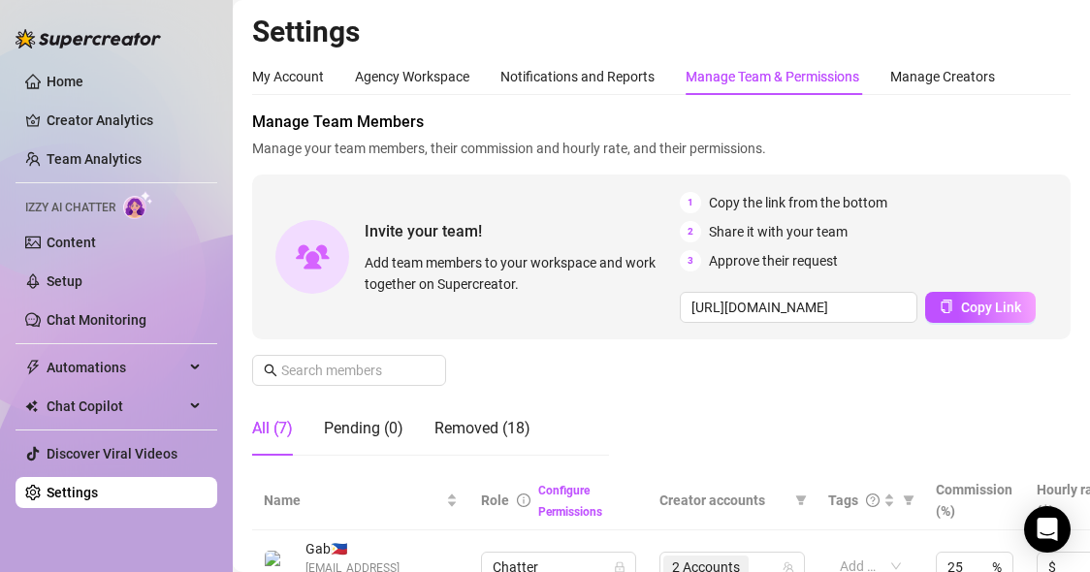
scroll to position [336, 0]
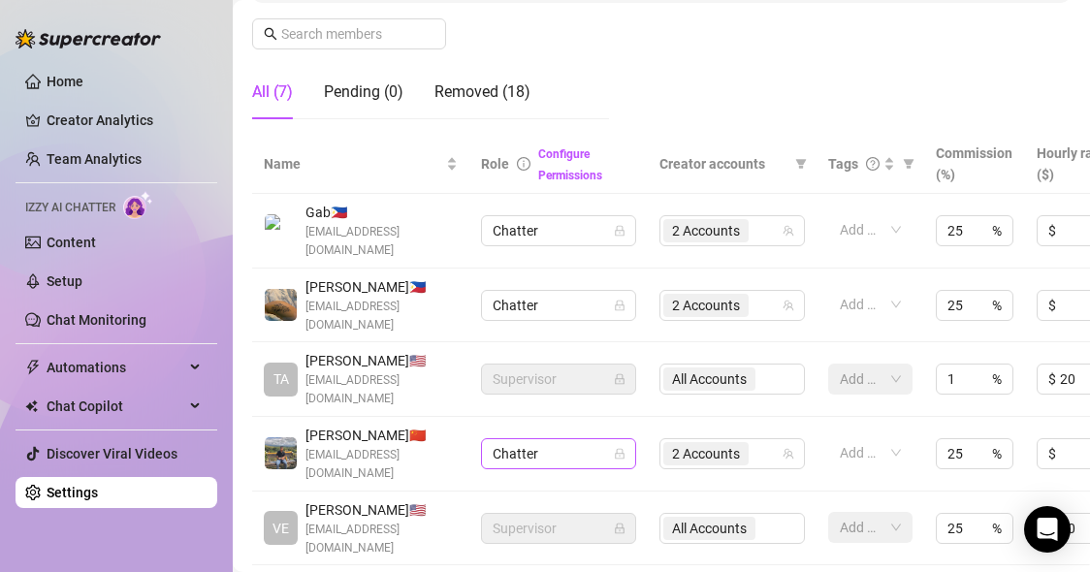
click at [615, 440] on span "Chatter" at bounding box center [558, 453] width 132 height 29
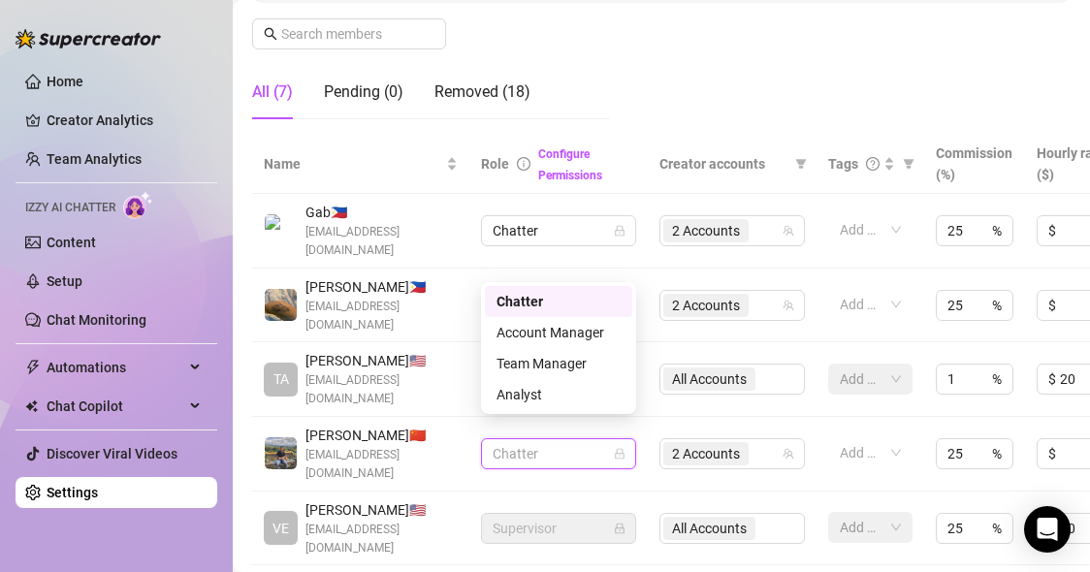
click at [917, 417] on td "Add or enter new" at bounding box center [870, 454] width 108 height 75
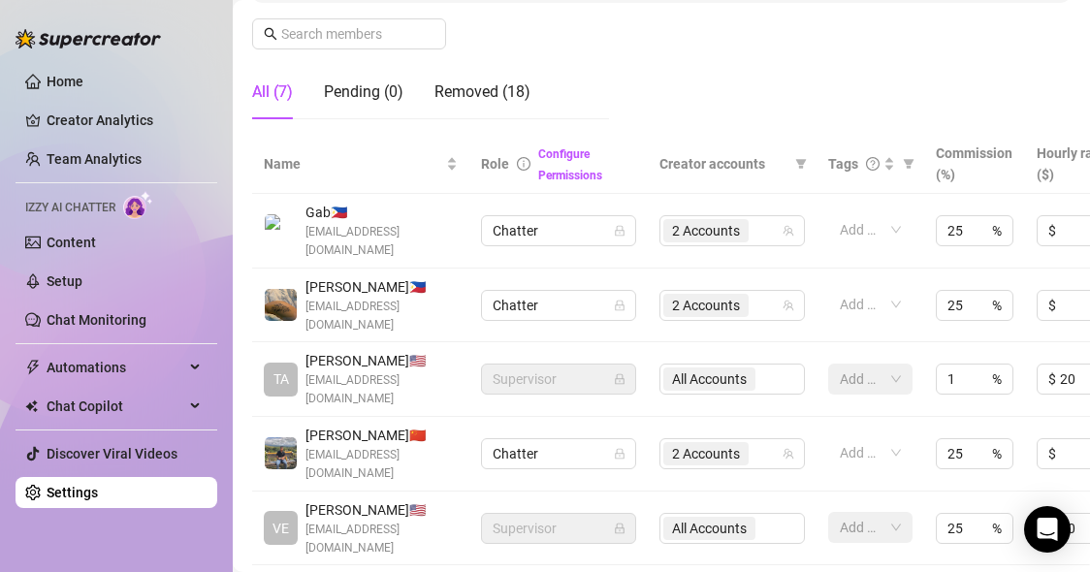
scroll to position [336, 159]
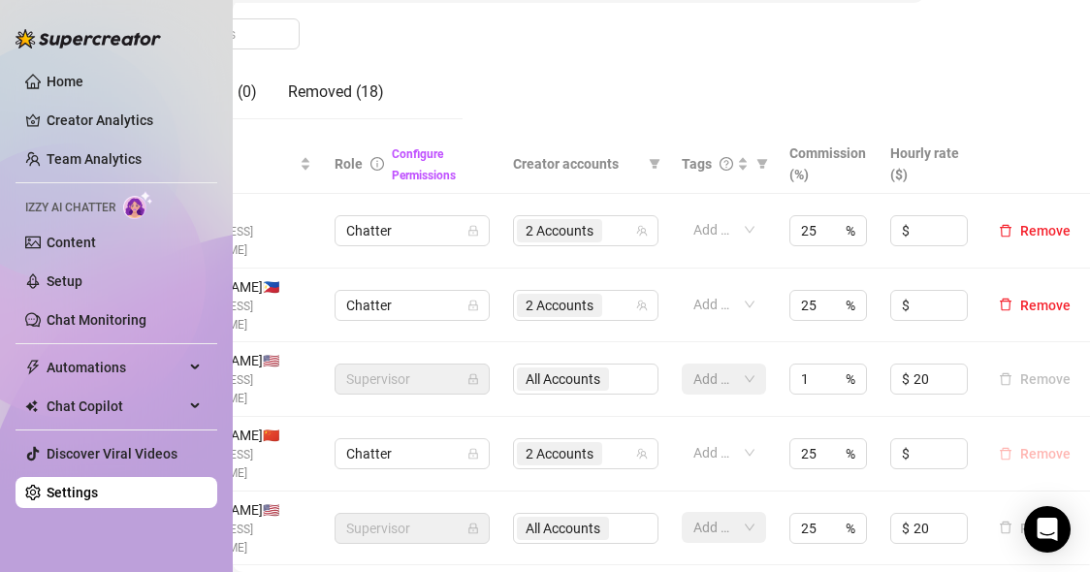
click at [1023, 446] on span "Remove" at bounding box center [1045, 454] width 50 height 16
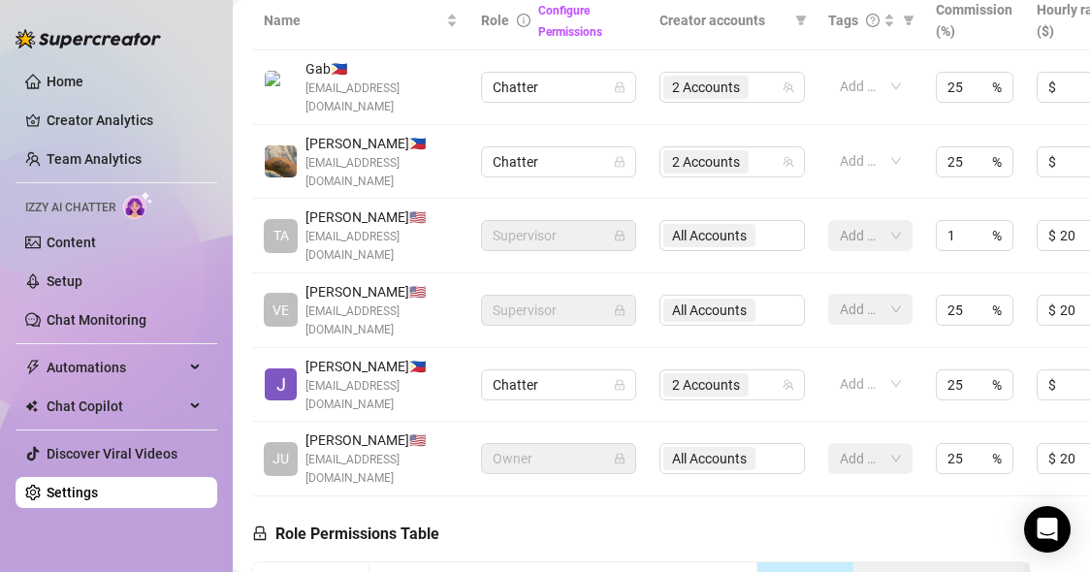
scroll to position [0, 0]
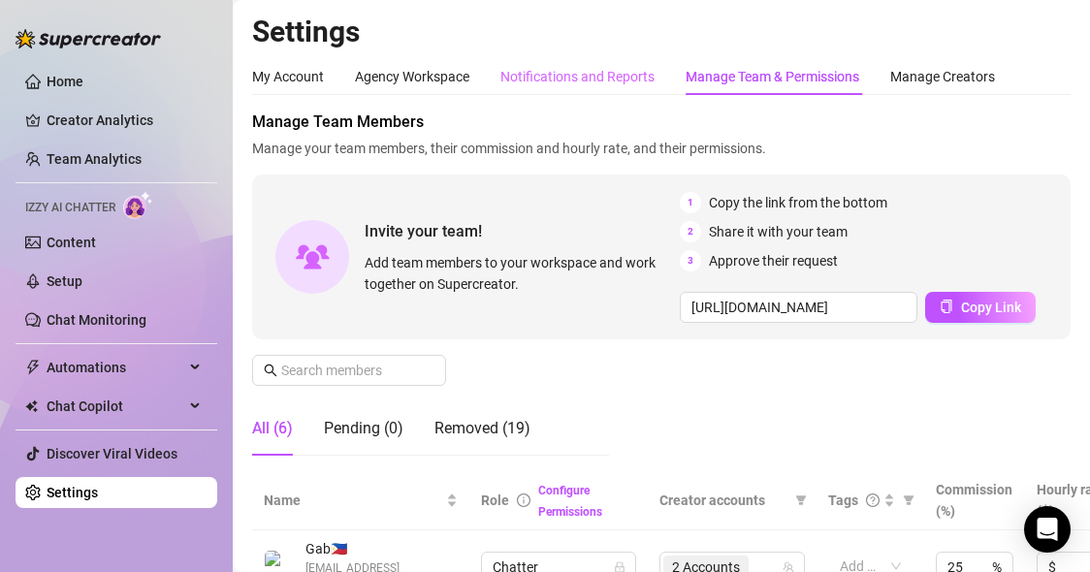
click at [642, 58] on div "Notifications and Reports" at bounding box center [577, 76] width 154 height 37
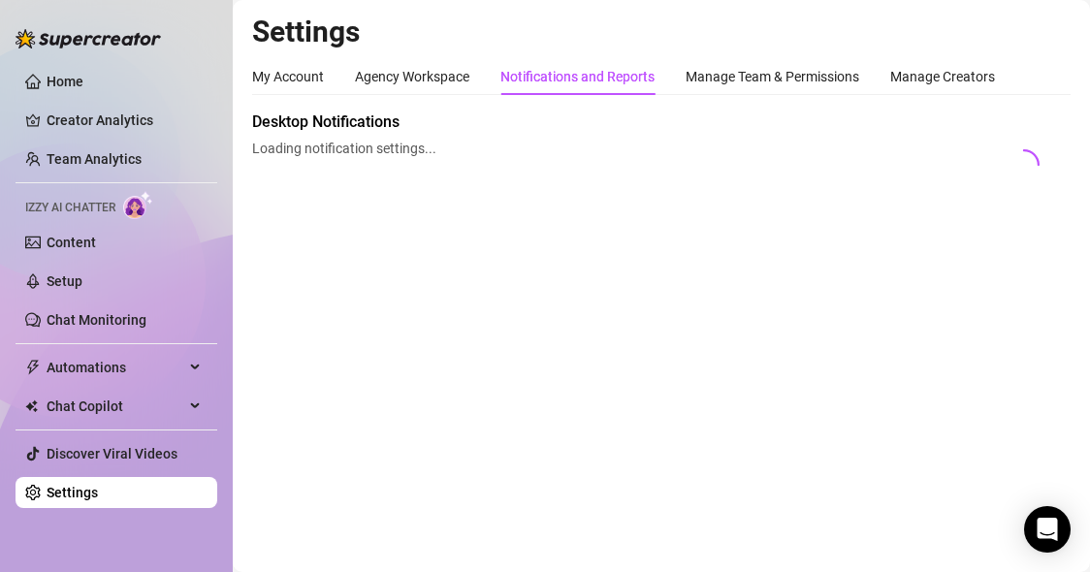
click at [597, 87] on div "Notifications and Reports" at bounding box center [577, 76] width 154 height 37
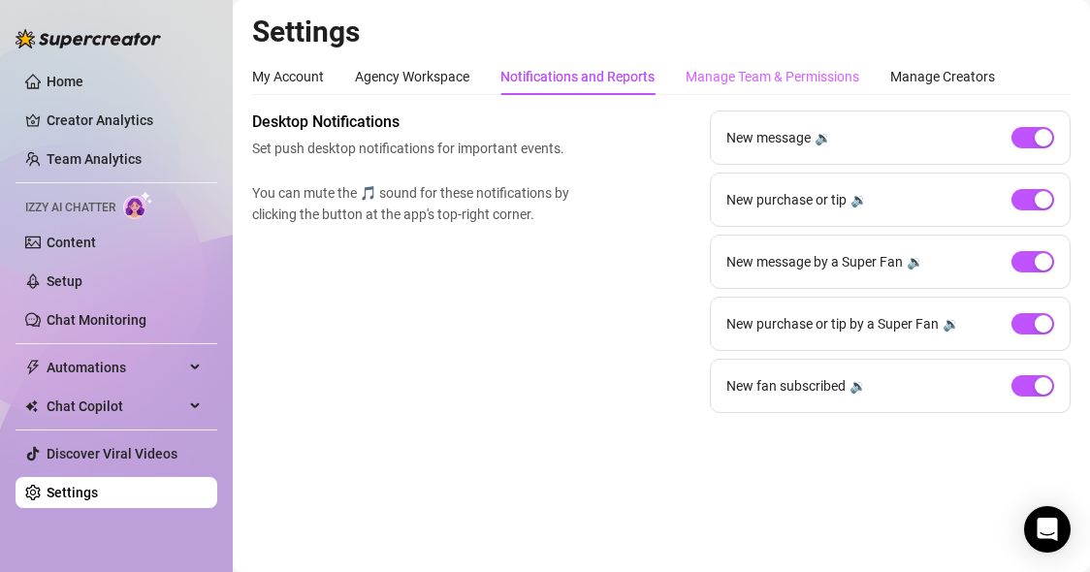
click at [738, 64] on div "Manage Team & Permissions" at bounding box center [772, 76] width 174 height 37
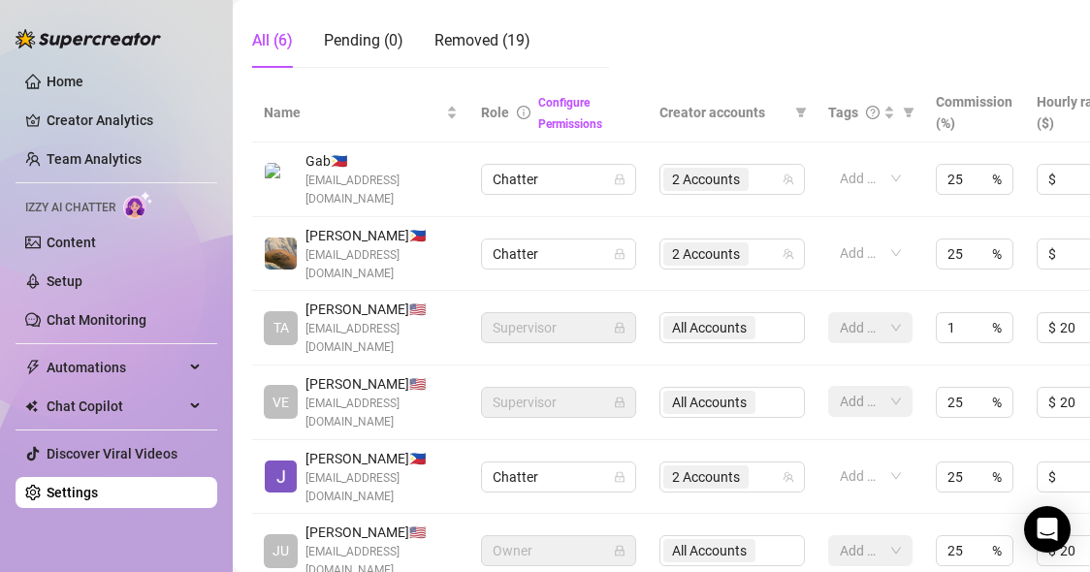
scroll to position [387, 0]
click at [488, 58] on div "Removed (19)" at bounding box center [482, 42] width 96 height 54
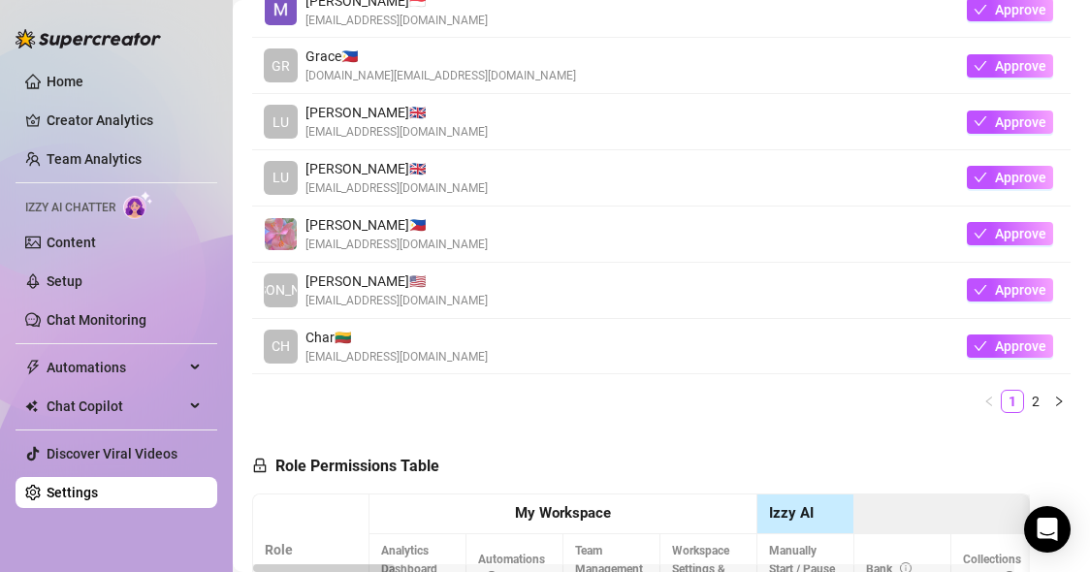
scroll to position [819, 0]
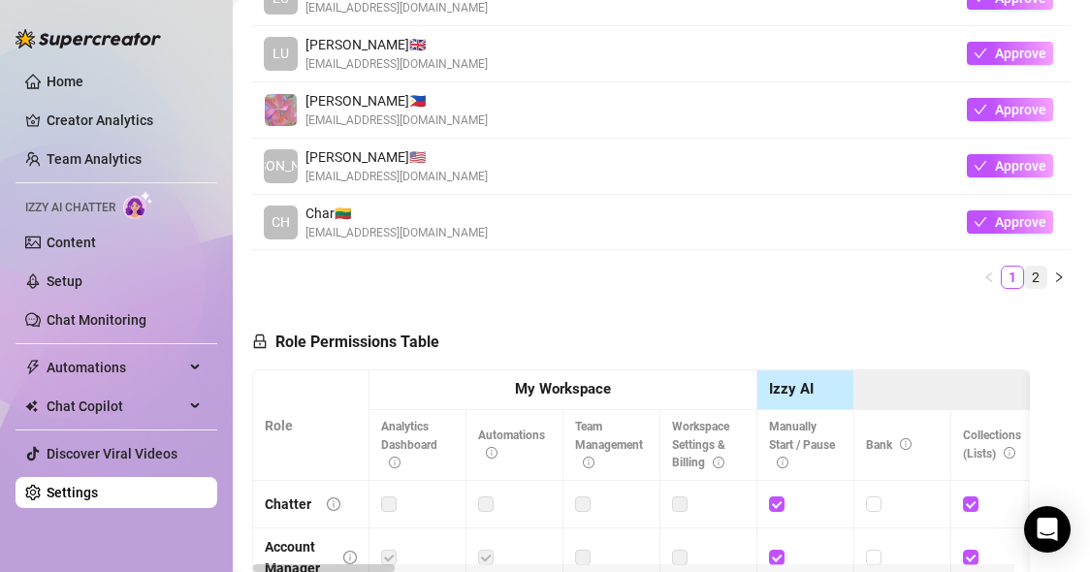
click at [1025, 279] on link "2" at bounding box center [1035, 277] width 21 height 21
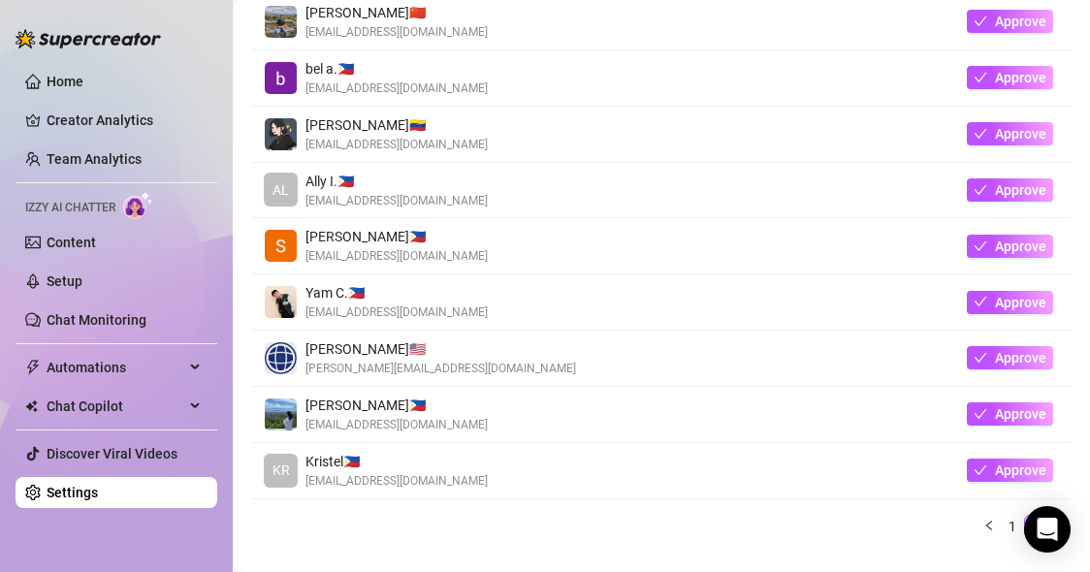
scroll to position [514, 0]
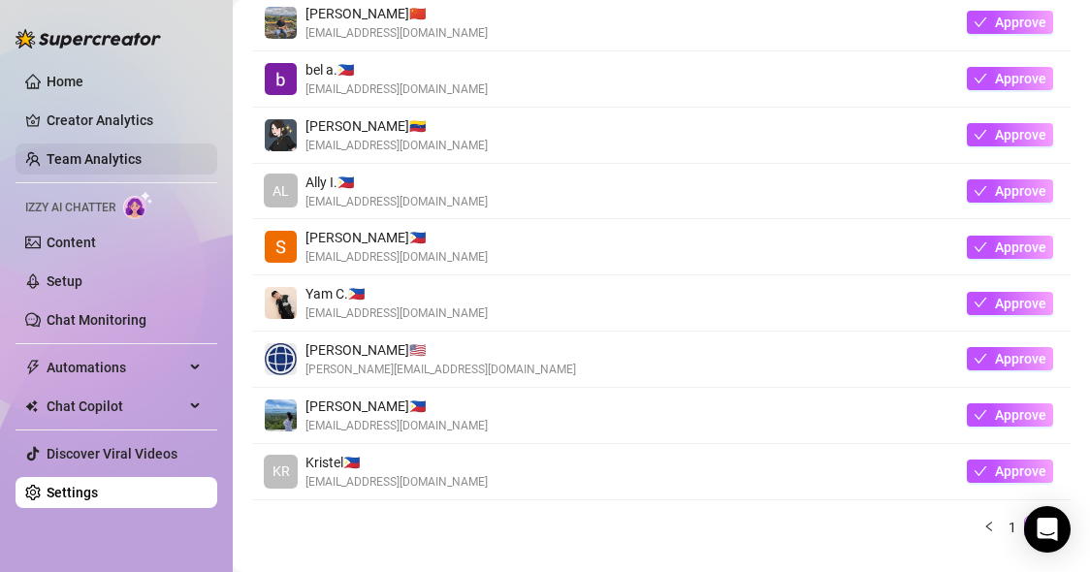
click at [75, 167] on link "Team Analytics" at bounding box center [94, 159] width 95 height 16
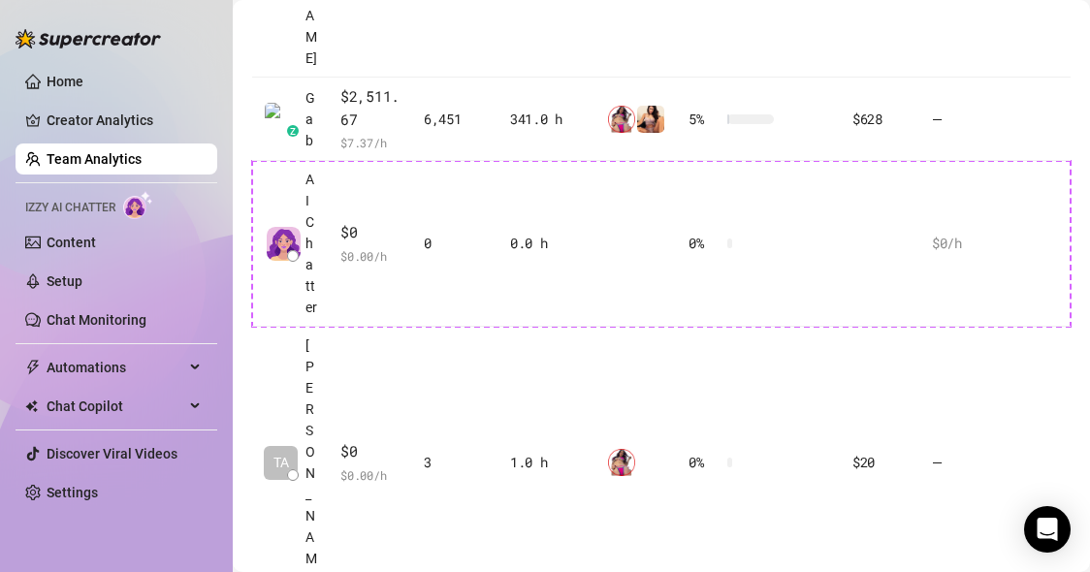
scroll to position [1026, 74]
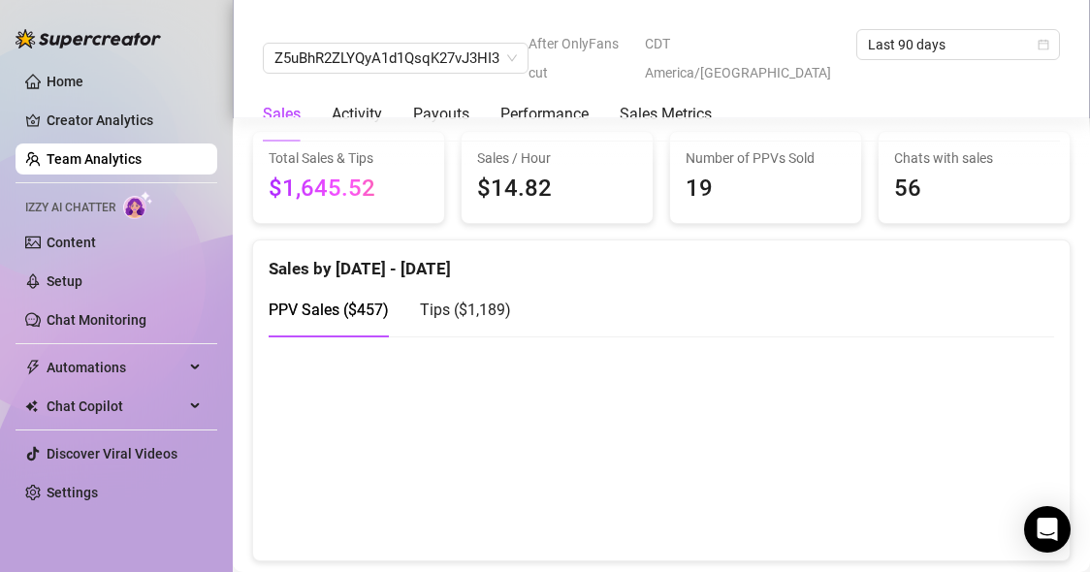
scroll to position [263, 0]
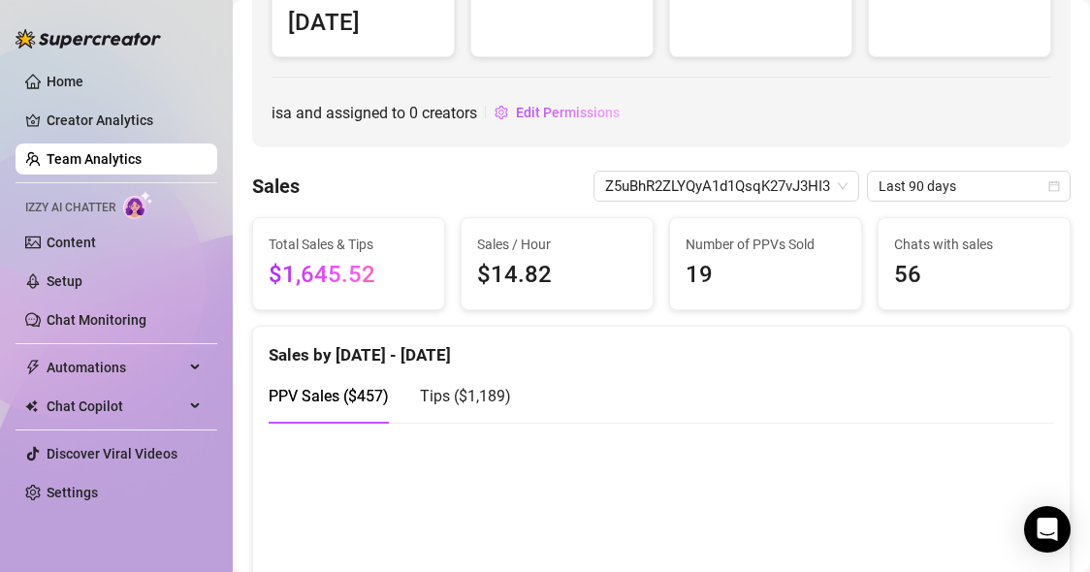
click at [833, 397] on div "PPV Sales ( $457 ) Tips ( $1,189 )" at bounding box center [661, 395] width 785 height 55
click at [921, 196] on span "Last 90 days" at bounding box center [968, 186] width 180 height 29
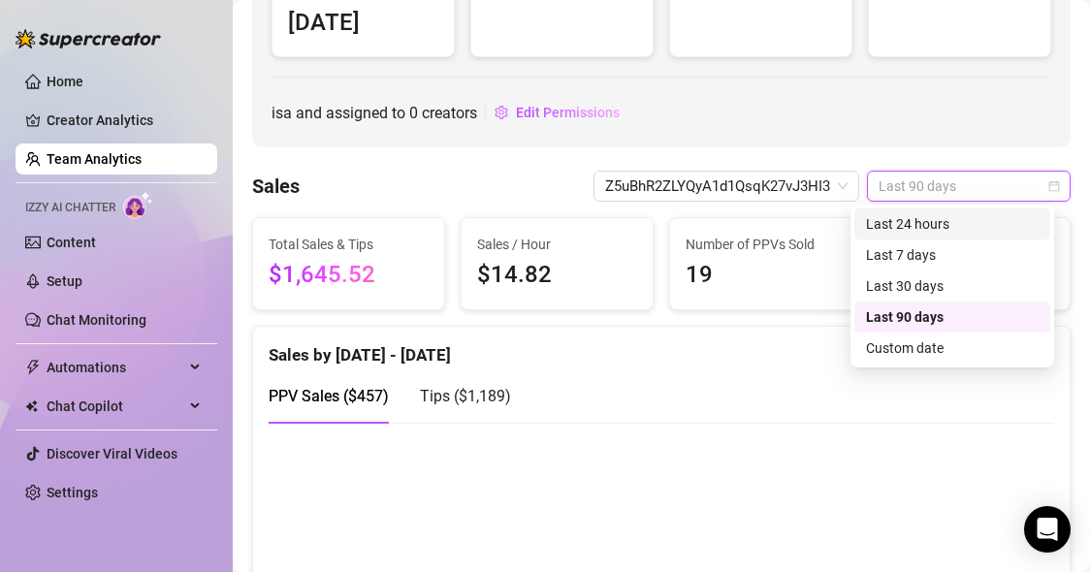
click at [906, 226] on div "Last 24 hours" at bounding box center [952, 223] width 173 height 21
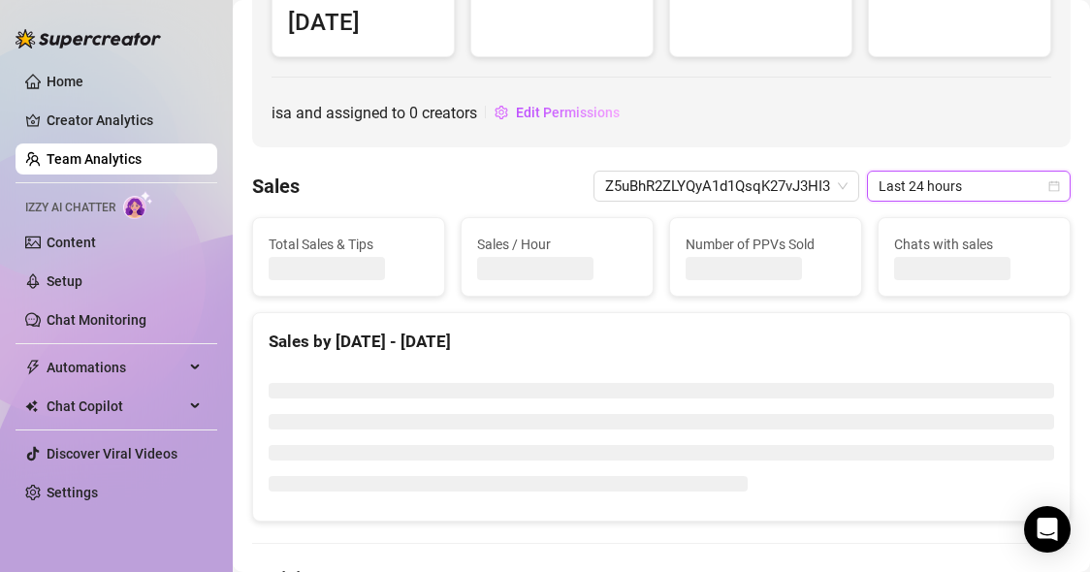
click at [925, 194] on span "Last 24 hours" at bounding box center [968, 186] width 180 height 29
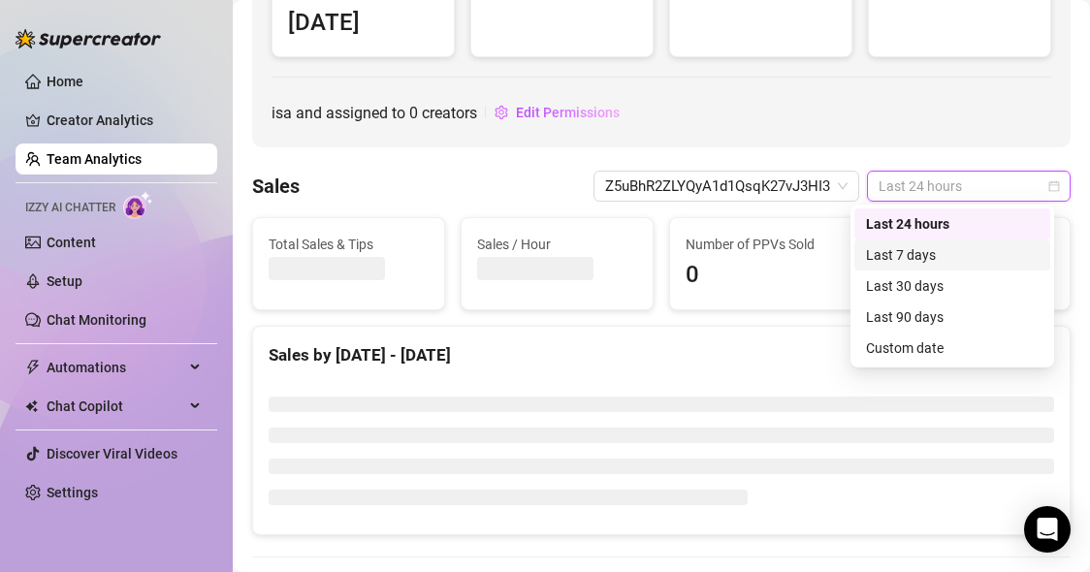
click at [896, 250] on div "Last 7 days" at bounding box center [952, 254] width 173 height 21
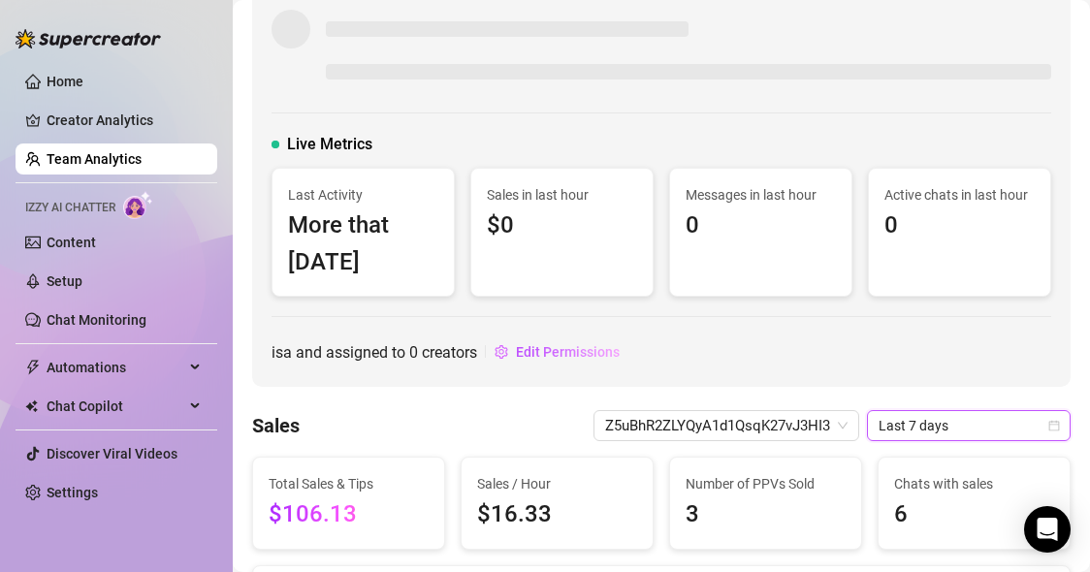
scroll to position [0, 0]
